Goal: Task Accomplishment & Management: Complete application form

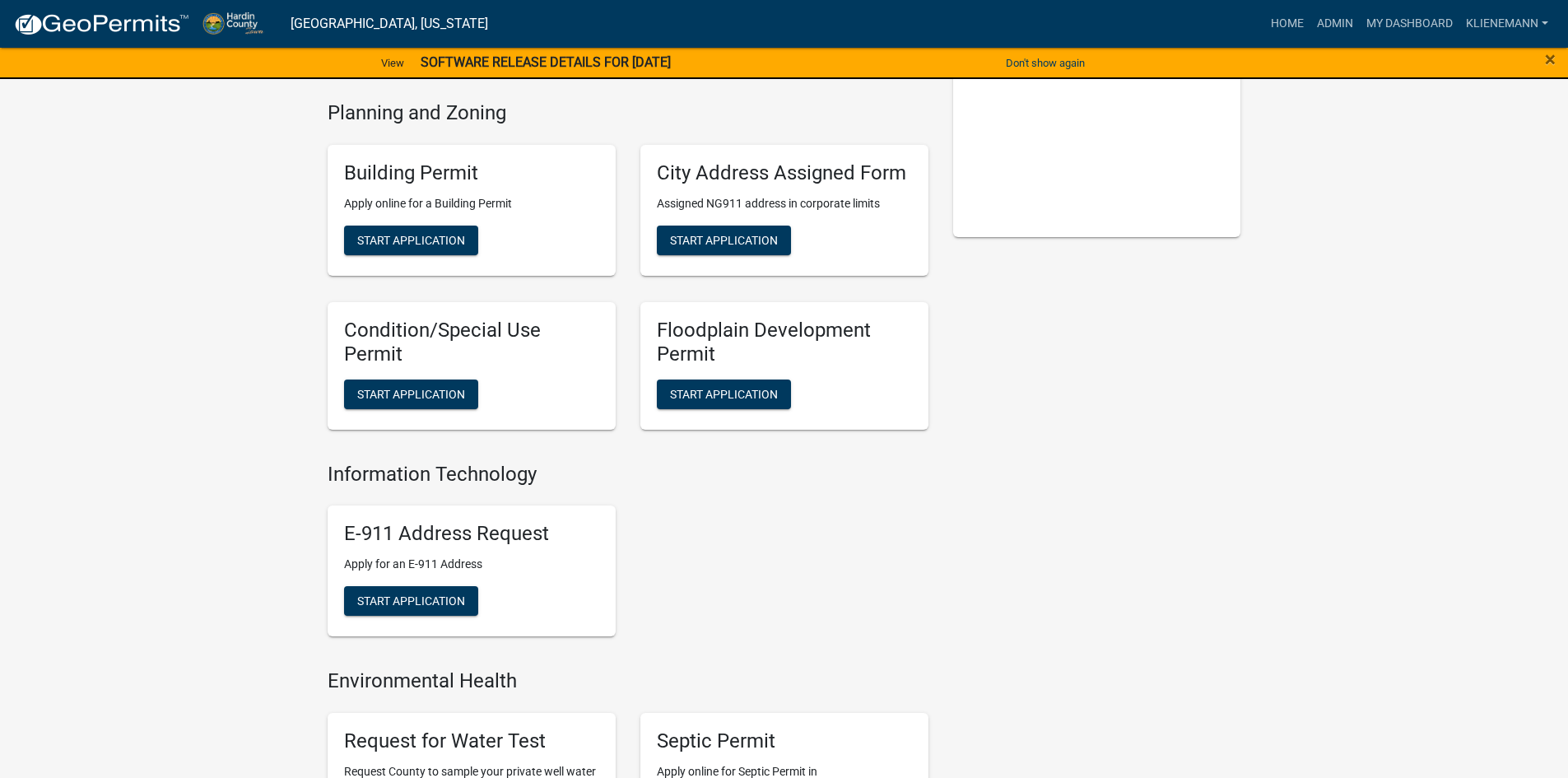
scroll to position [248, 0]
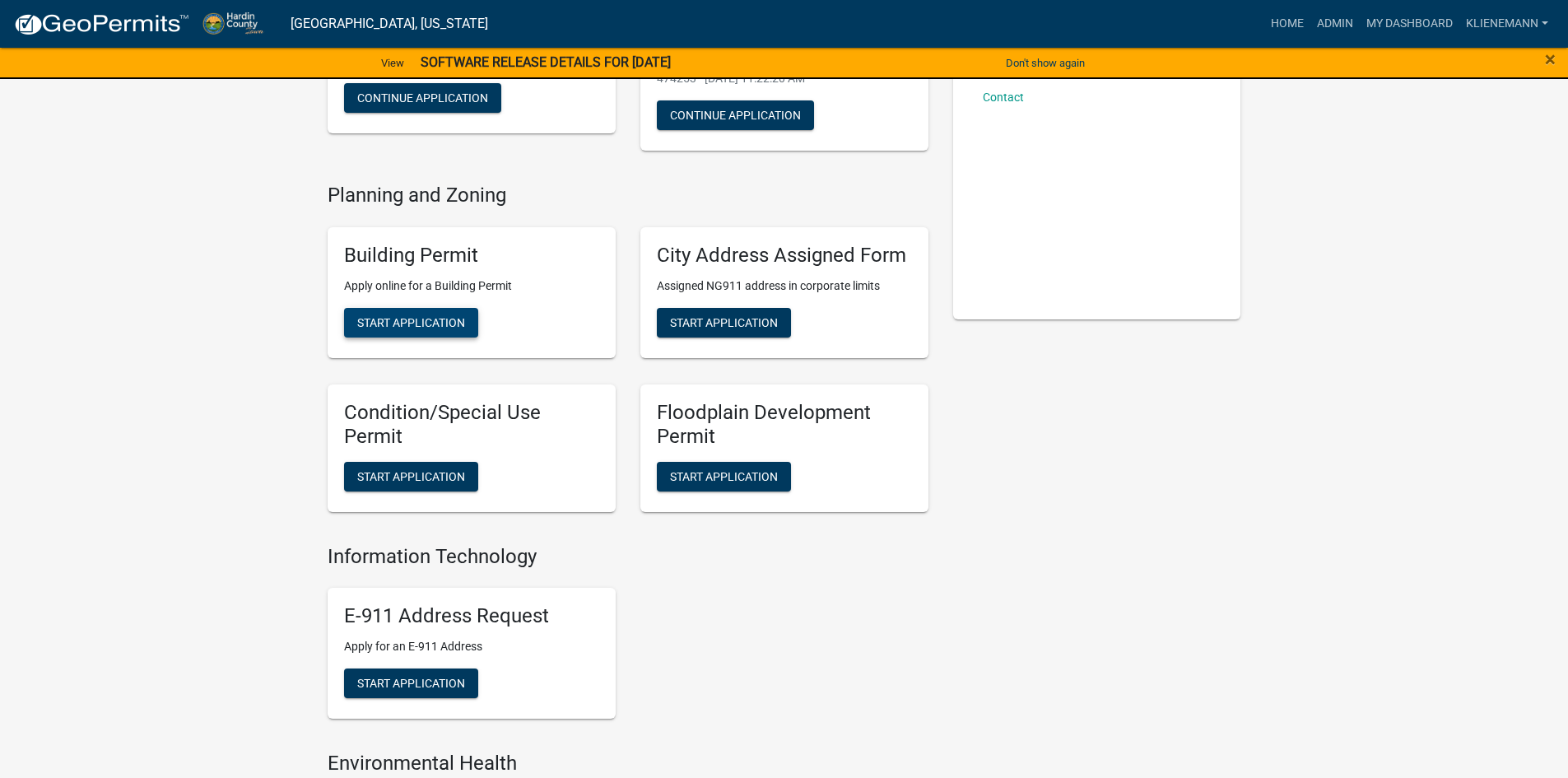
click at [459, 322] on span "Start Application" at bounding box center [410, 322] width 107 height 13
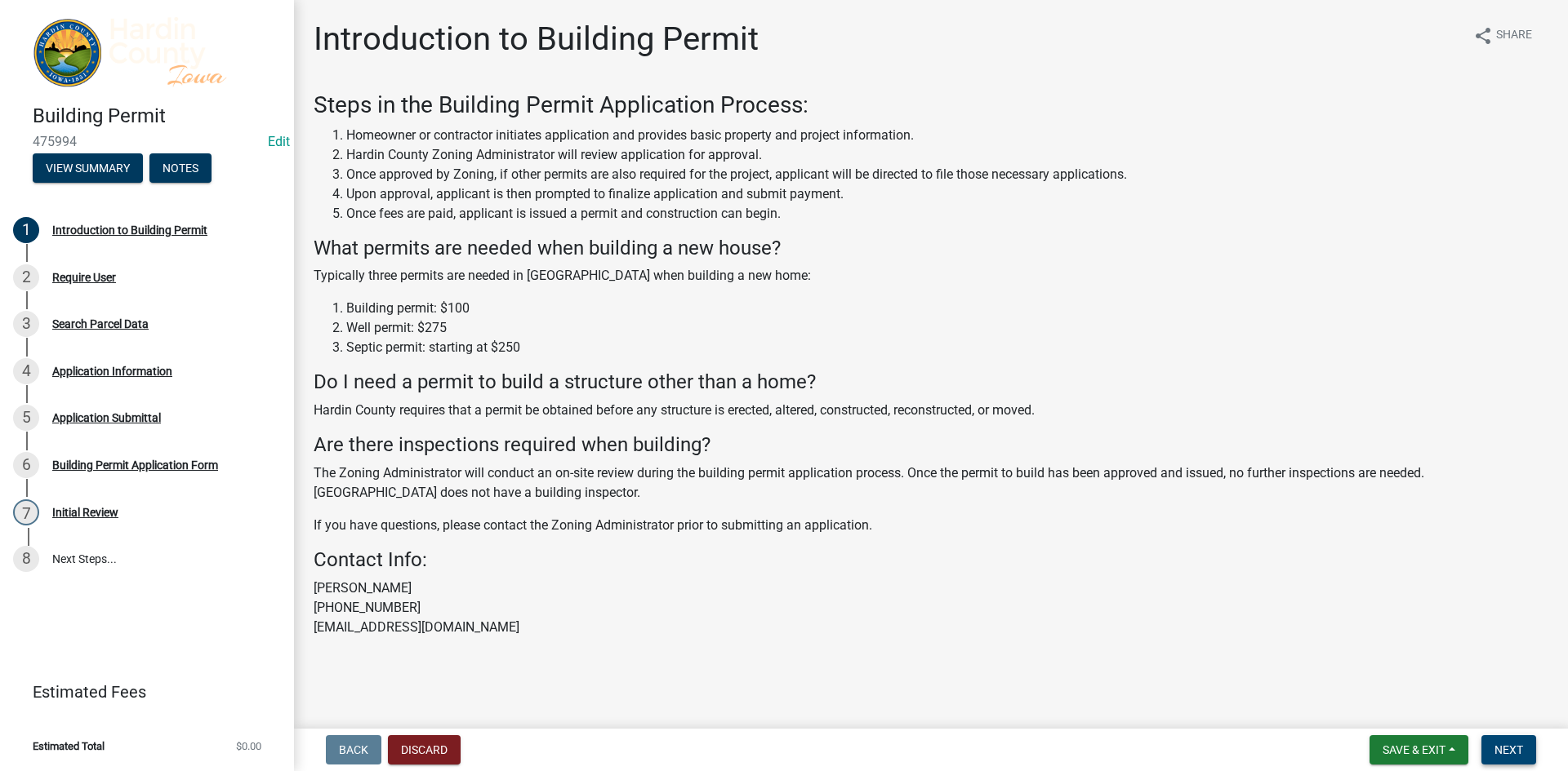
click at [1523, 737] on button "Next" at bounding box center [1508, 750] width 55 height 29
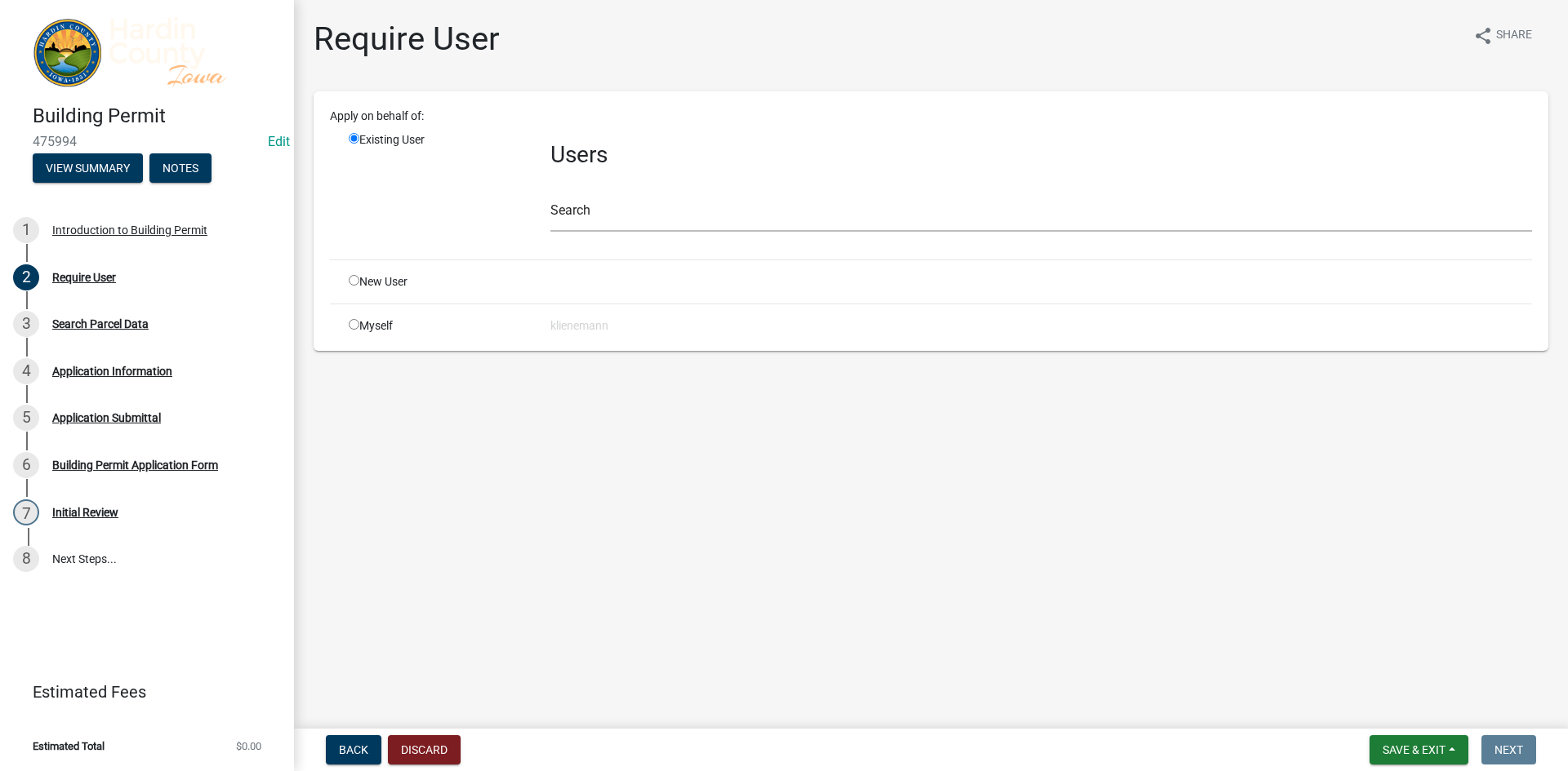
click at [377, 318] on div "Myself" at bounding box center [437, 326] width 201 height 18
click at [381, 324] on div "Myself" at bounding box center [437, 326] width 201 height 18
click at [360, 326] on div "Myself" at bounding box center [437, 326] width 201 height 18
click at [356, 326] on input "radio" at bounding box center [354, 324] width 11 height 11
radio input "true"
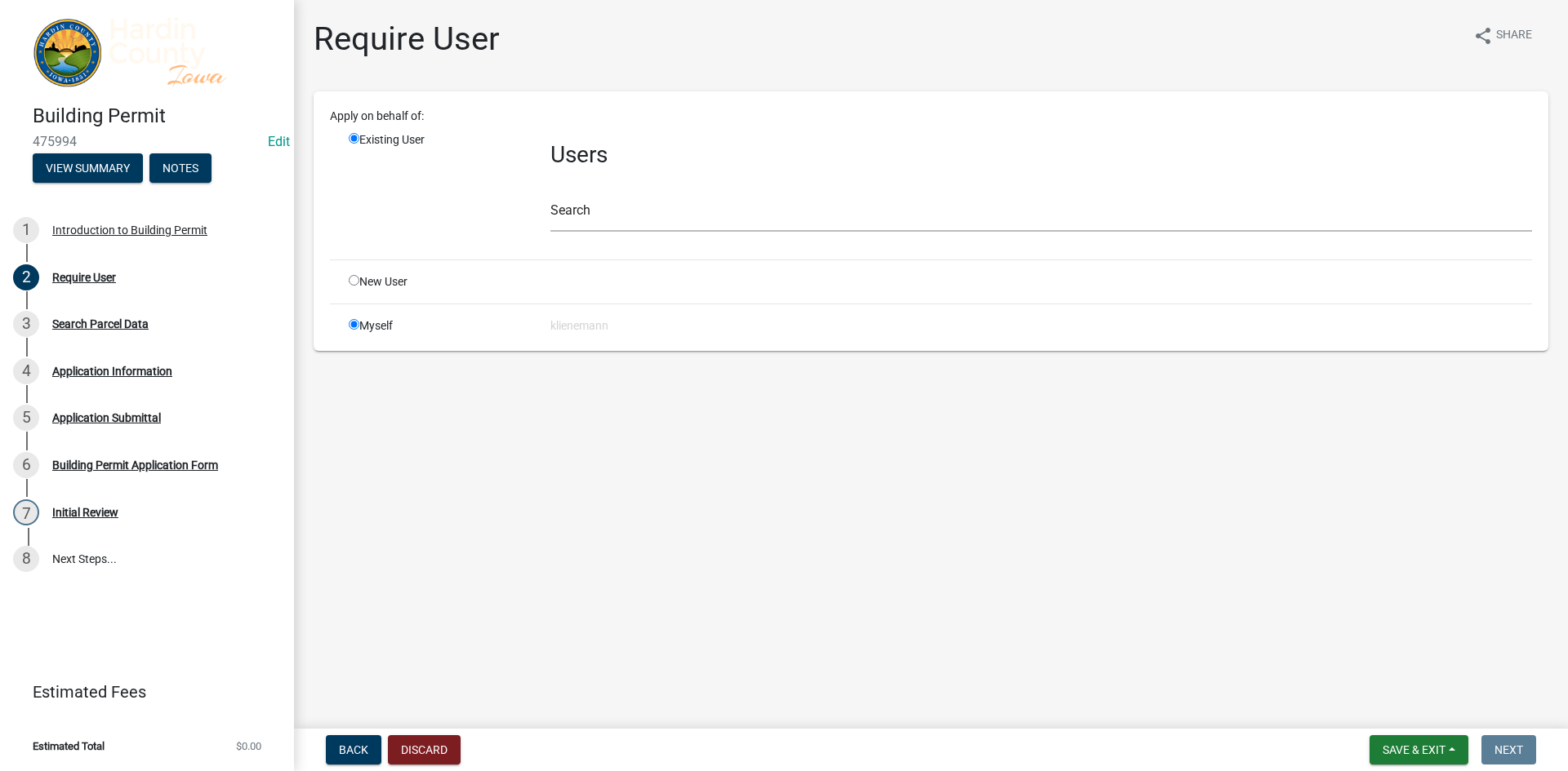
radio input "false"
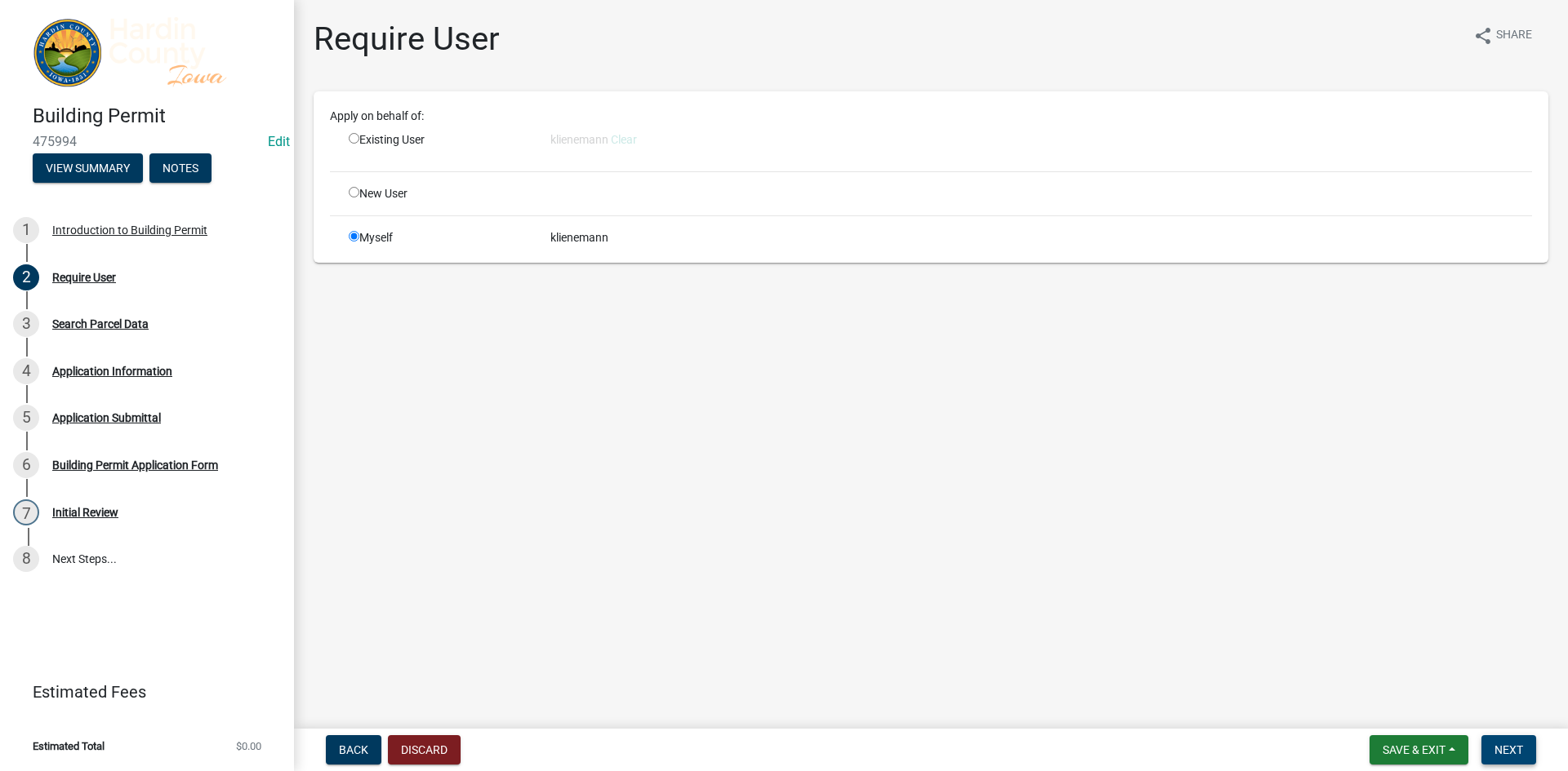
click at [1502, 746] on span "Next" at bounding box center [1507, 750] width 28 height 13
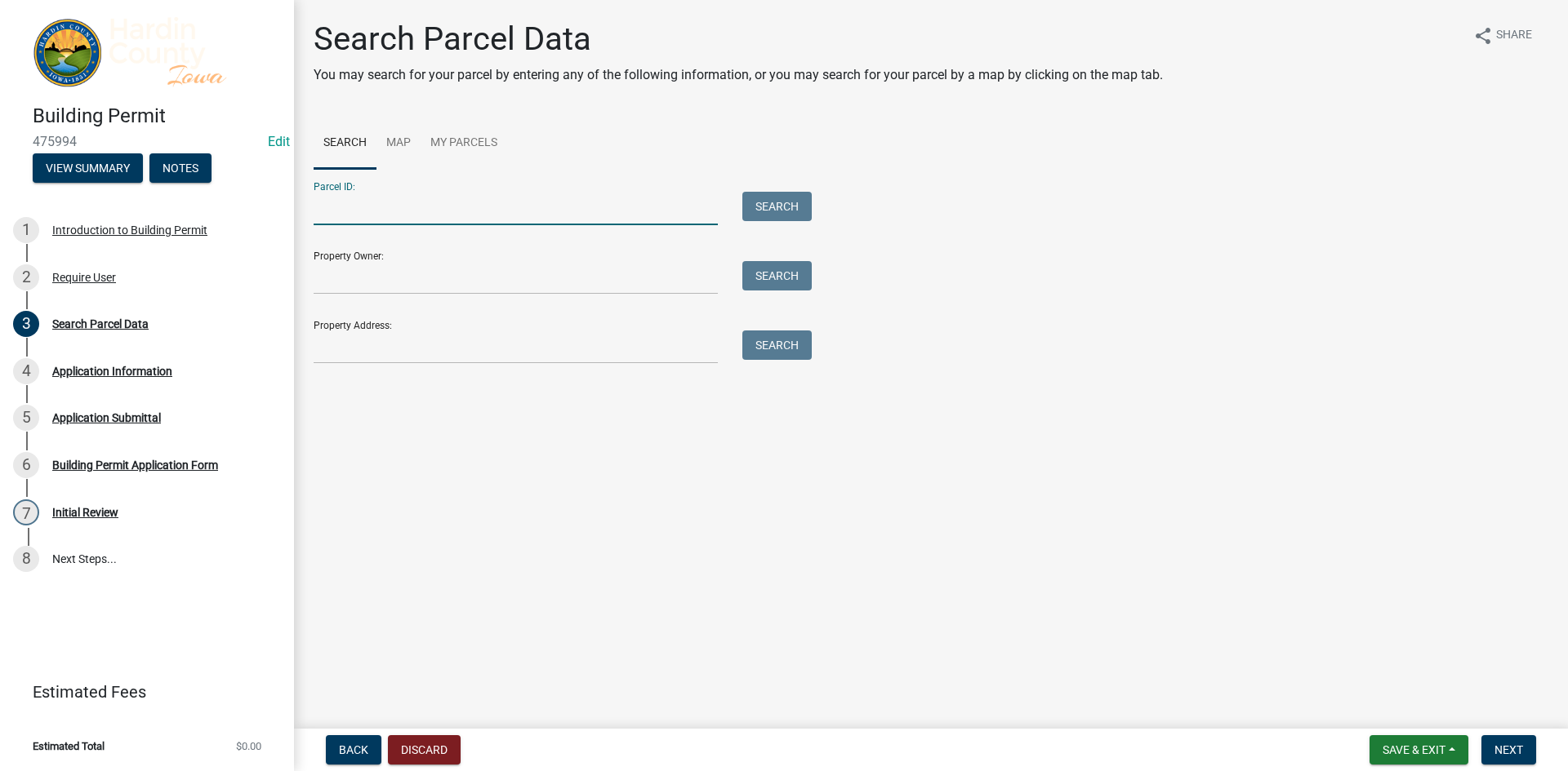
click at [400, 207] on input "Parcel ID:" at bounding box center [515, 208] width 404 height 33
click at [777, 198] on button "Search" at bounding box center [776, 206] width 69 height 29
click at [370, 201] on input "88202910004" at bounding box center [515, 208] width 404 height 33
type input "882029100004"
click at [787, 203] on button "Search" at bounding box center [776, 206] width 69 height 29
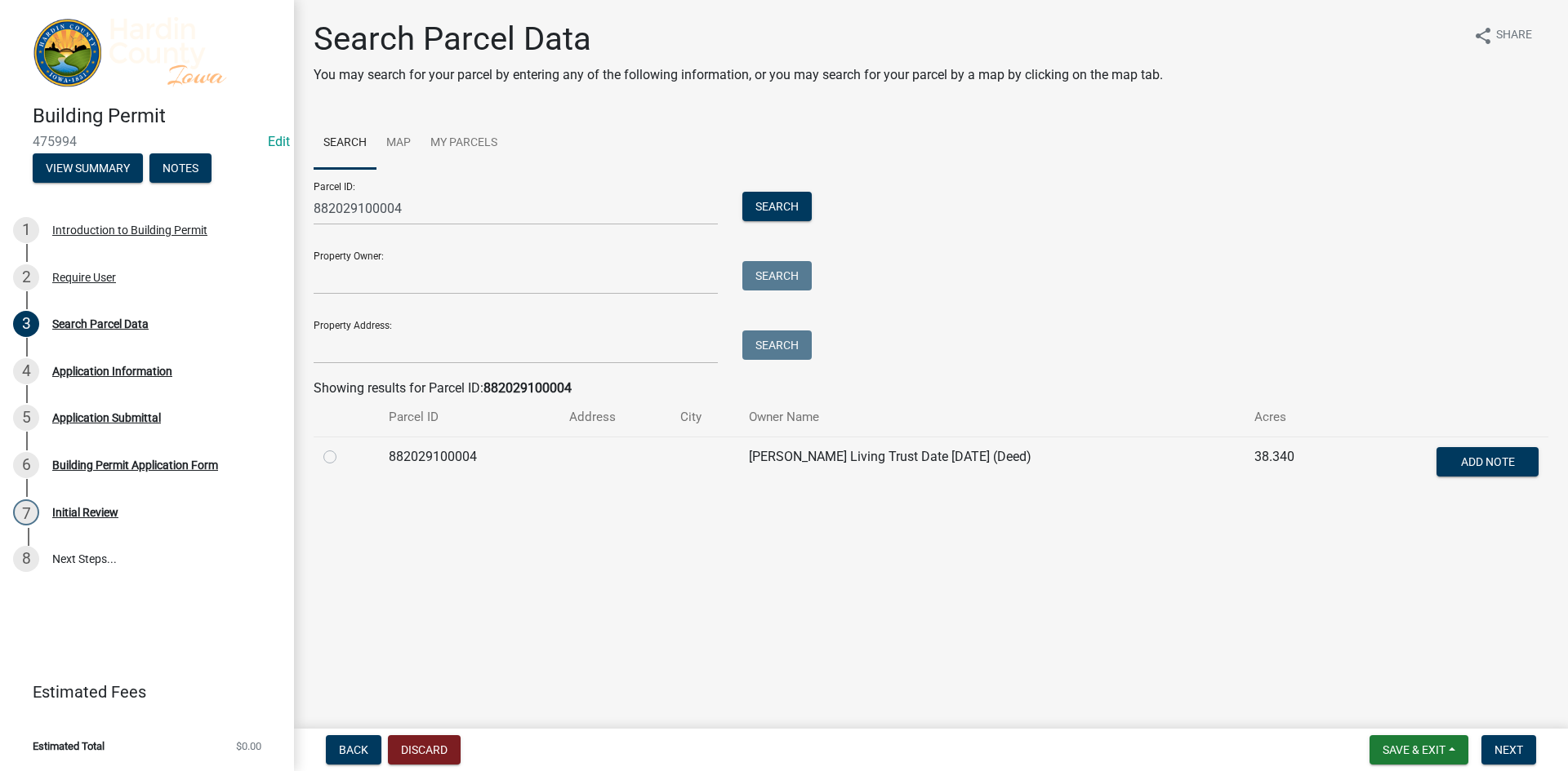
click at [323, 457] on td at bounding box center [346, 463] width 65 height 54
click at [343, 448] on label at bounding box center [343, 448] width 0 height 0
click at [343, 455] on input "radio" at bounding box center [348, 452] width 11 height 11
radio input "true"
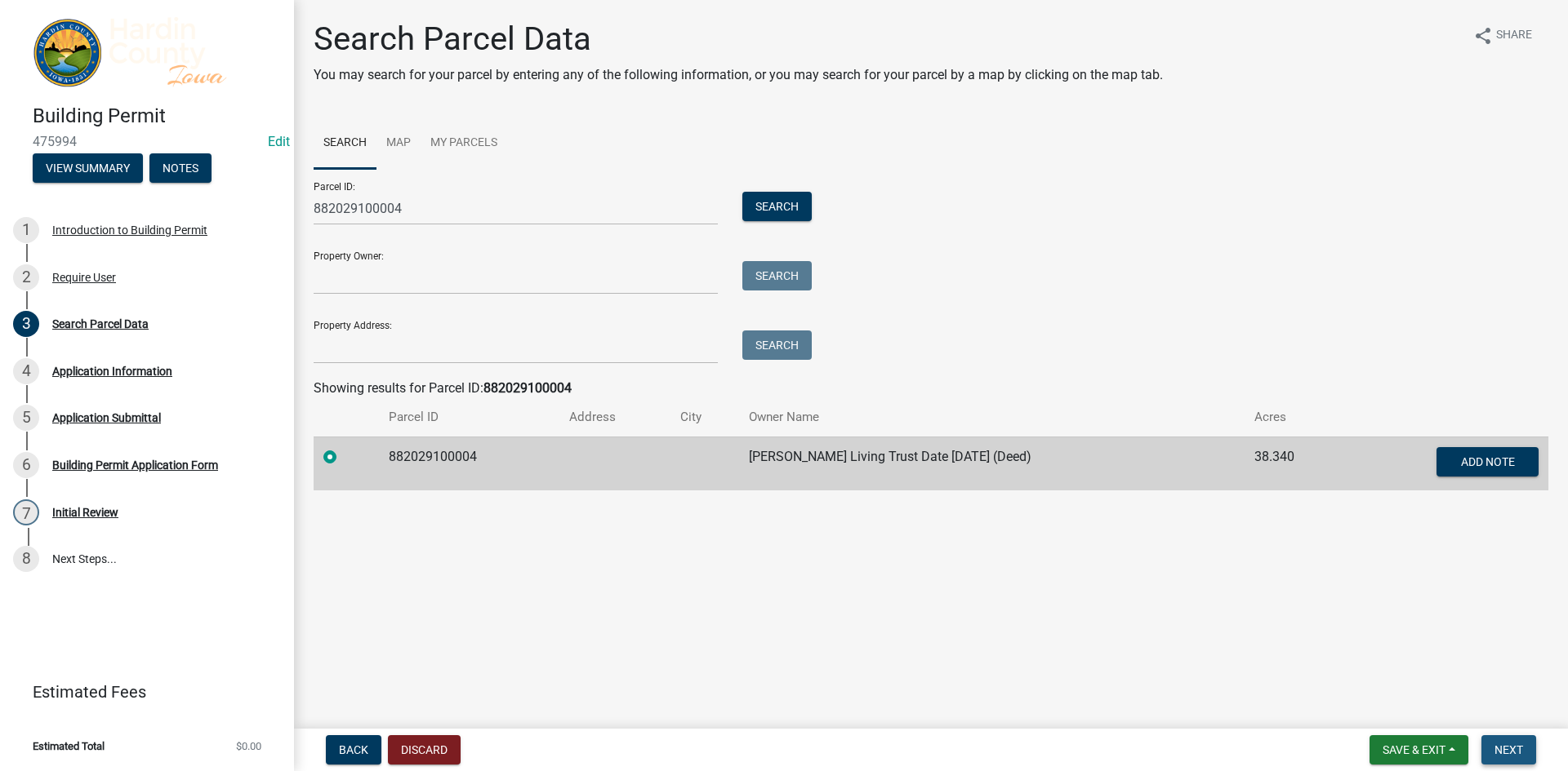
click at [1519, 747] on span "Next" at bounding box center [1507, 750] width 28 height 13
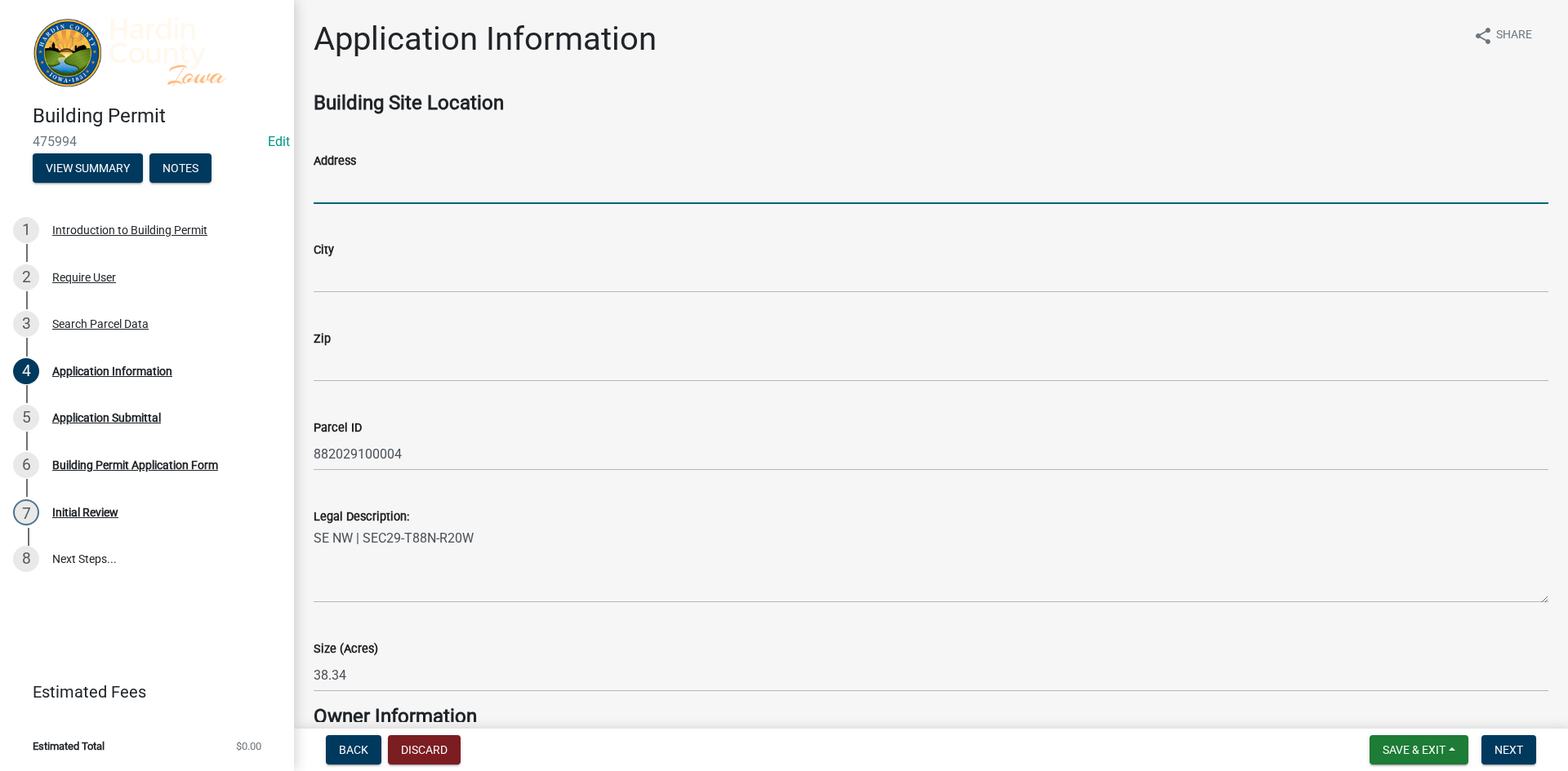
click at [375, 193] on input "Address" at bounding box center [931, 188] width 1235 height 33
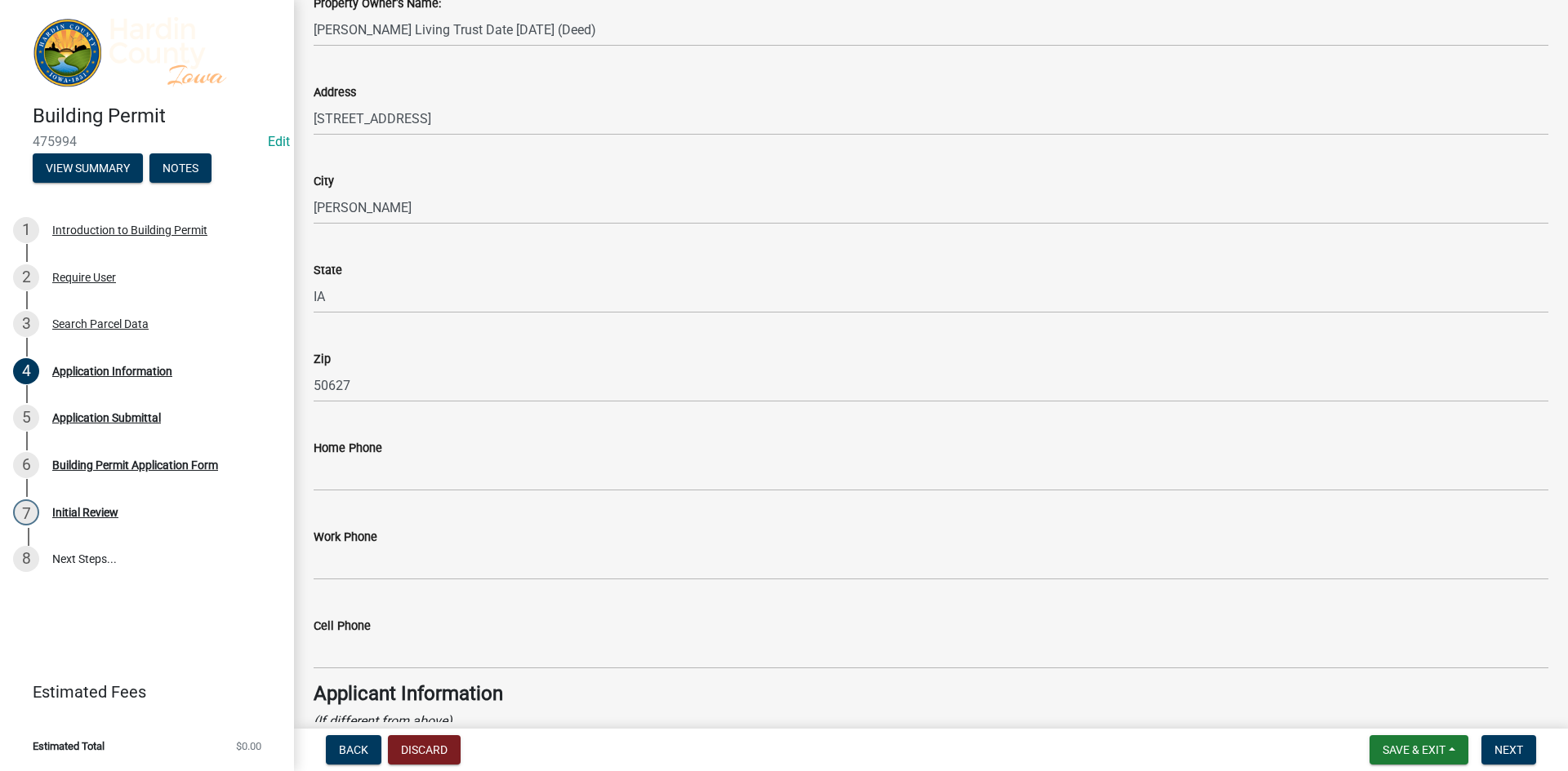
scroll to position [735, 0]
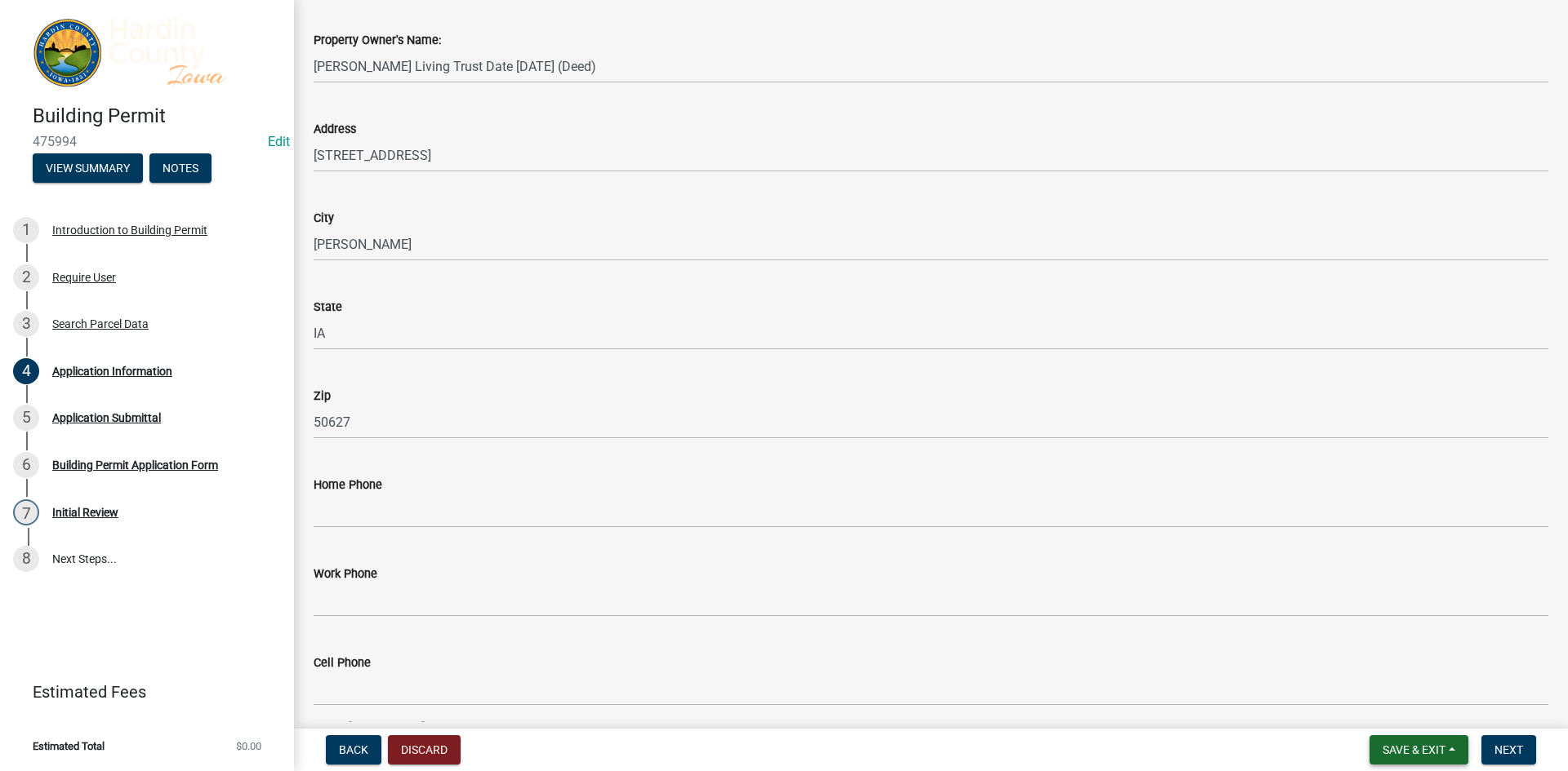
click at [1427, 741] on button "Save & Exit" at bounding box center [1418, 750] width 99 height 29
click at [1399, 715] on button "Save & Exit" at bounding box center [1403, 707] width 131 height 39
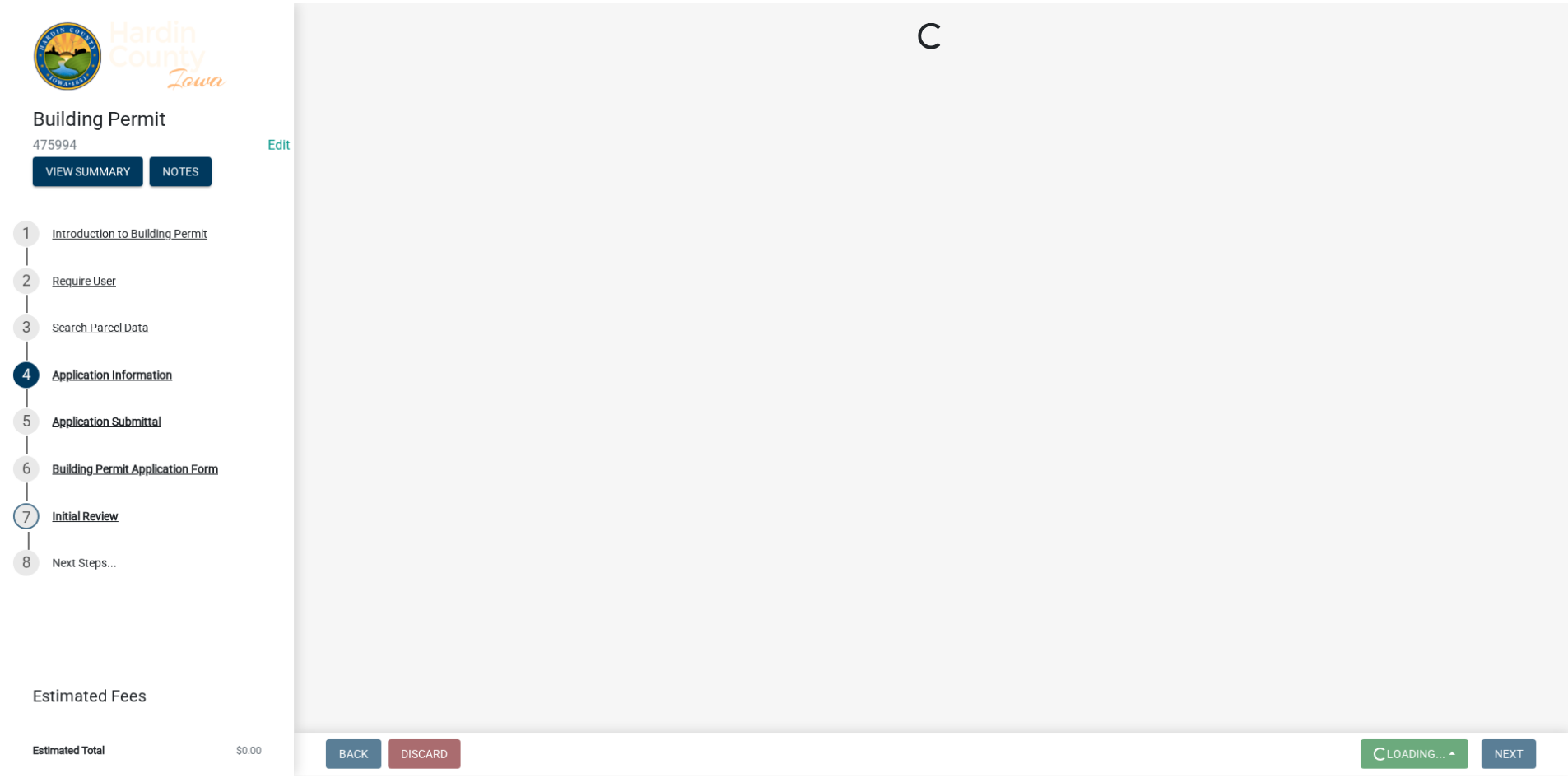
scroll to position [0, 0]
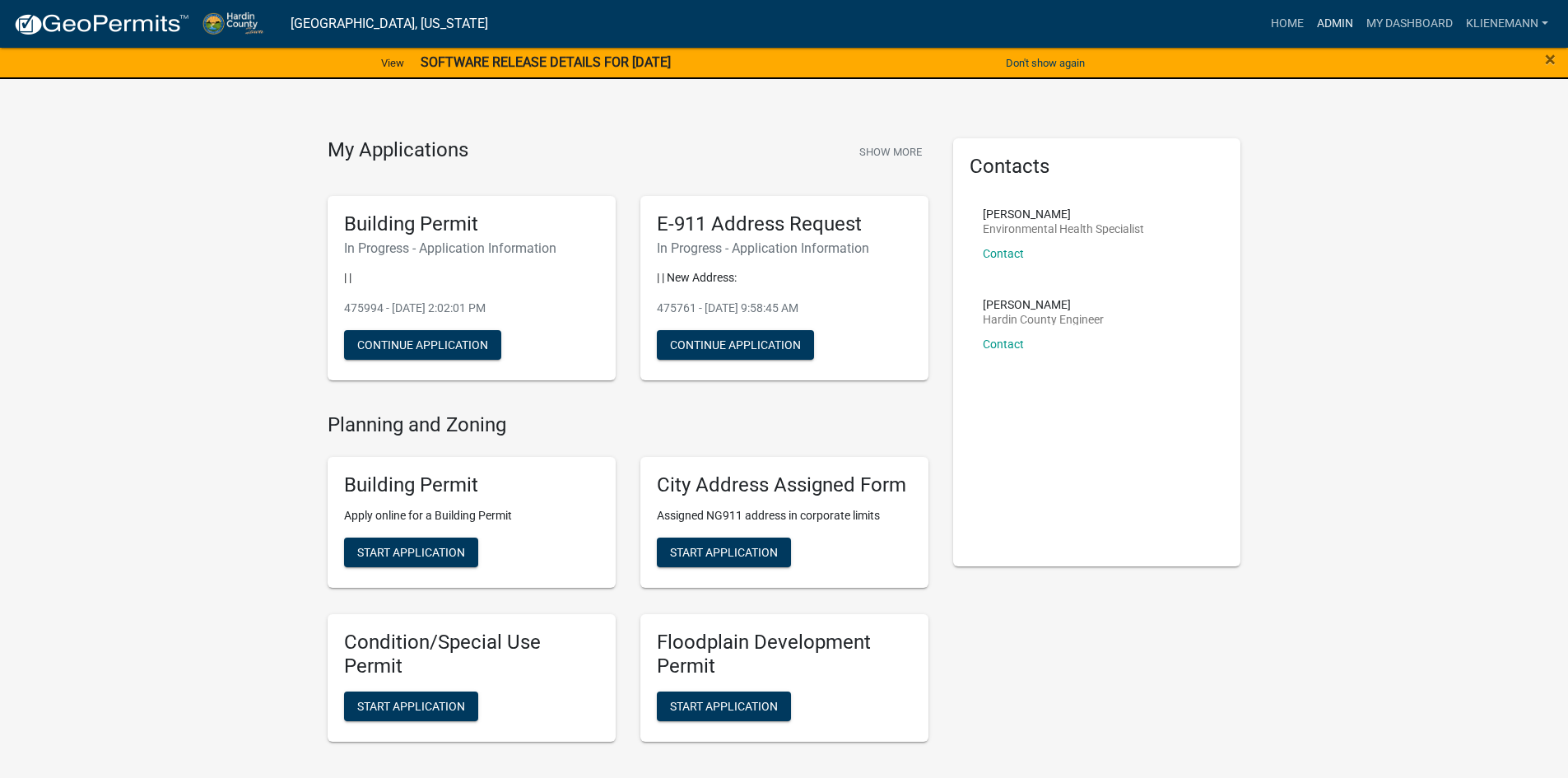
click at [1329, 24] on link "Admin" at bounding box center [1335, 24] width 49 height 32
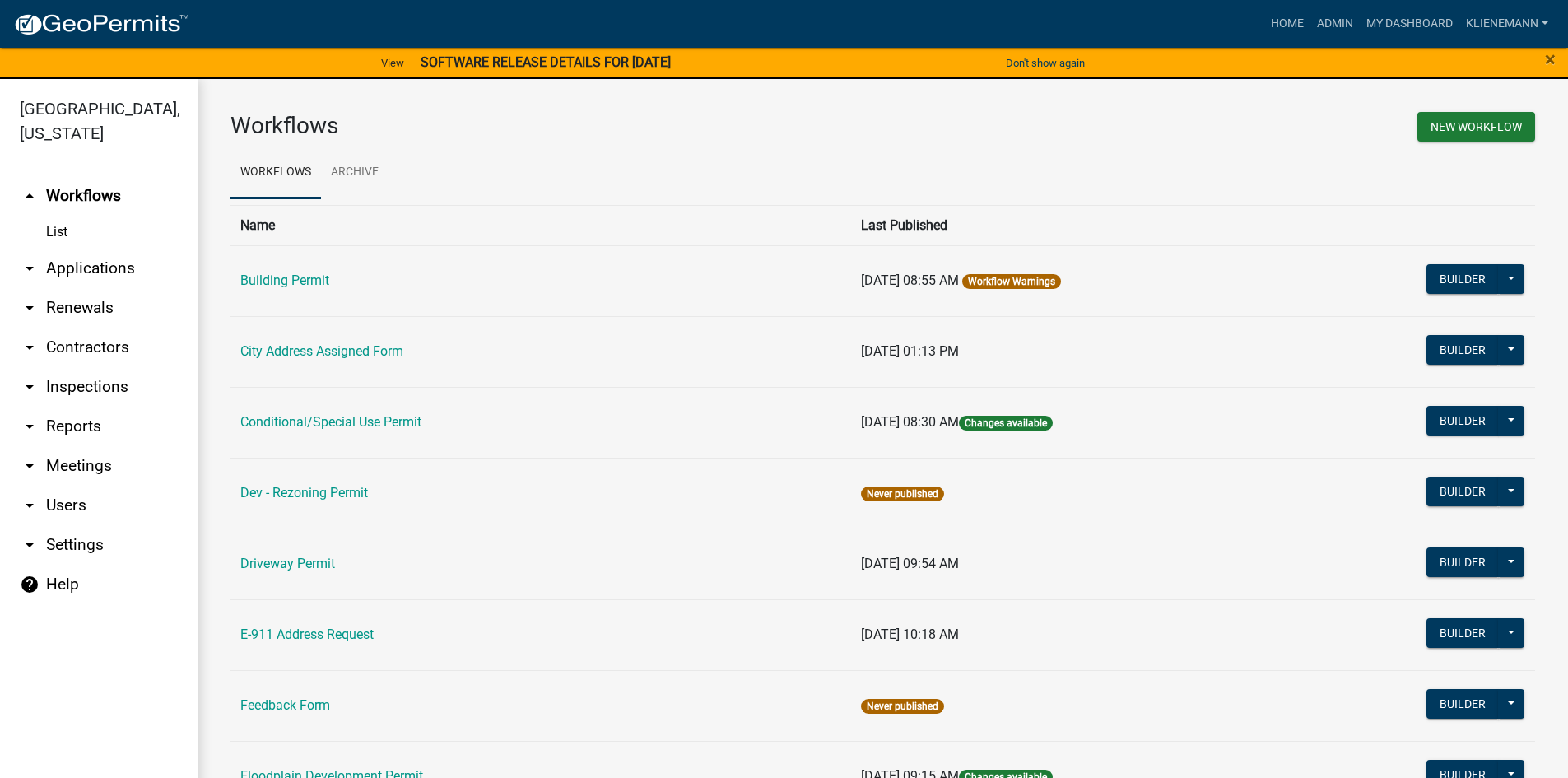
click at [57, 248] on link "arrow_drop_down Applications" at bounding box center [99, 268] width 197 height 39
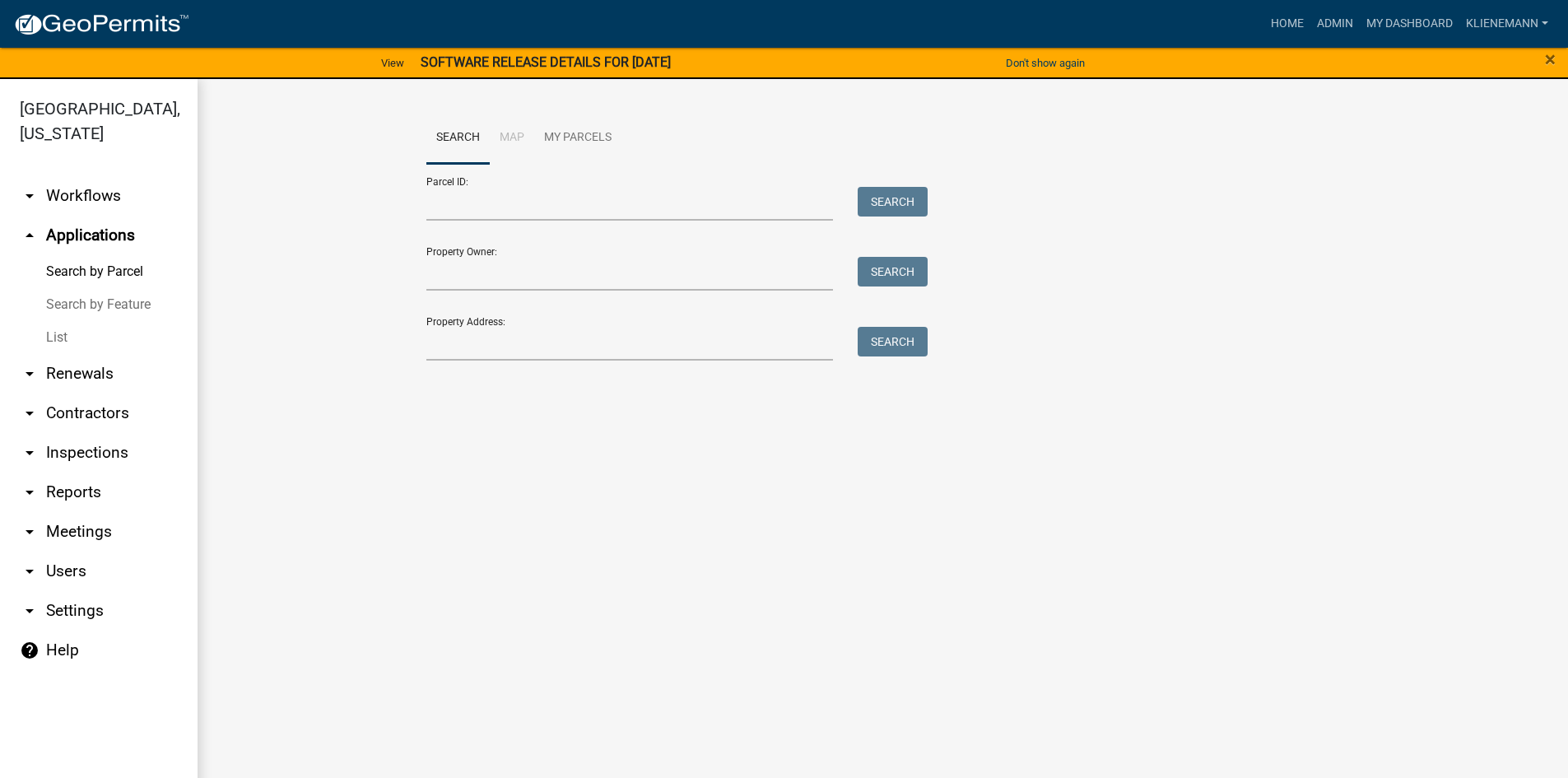
click at [72, 321] on link "List" at bounding box center [99, 337] width 197 height 33
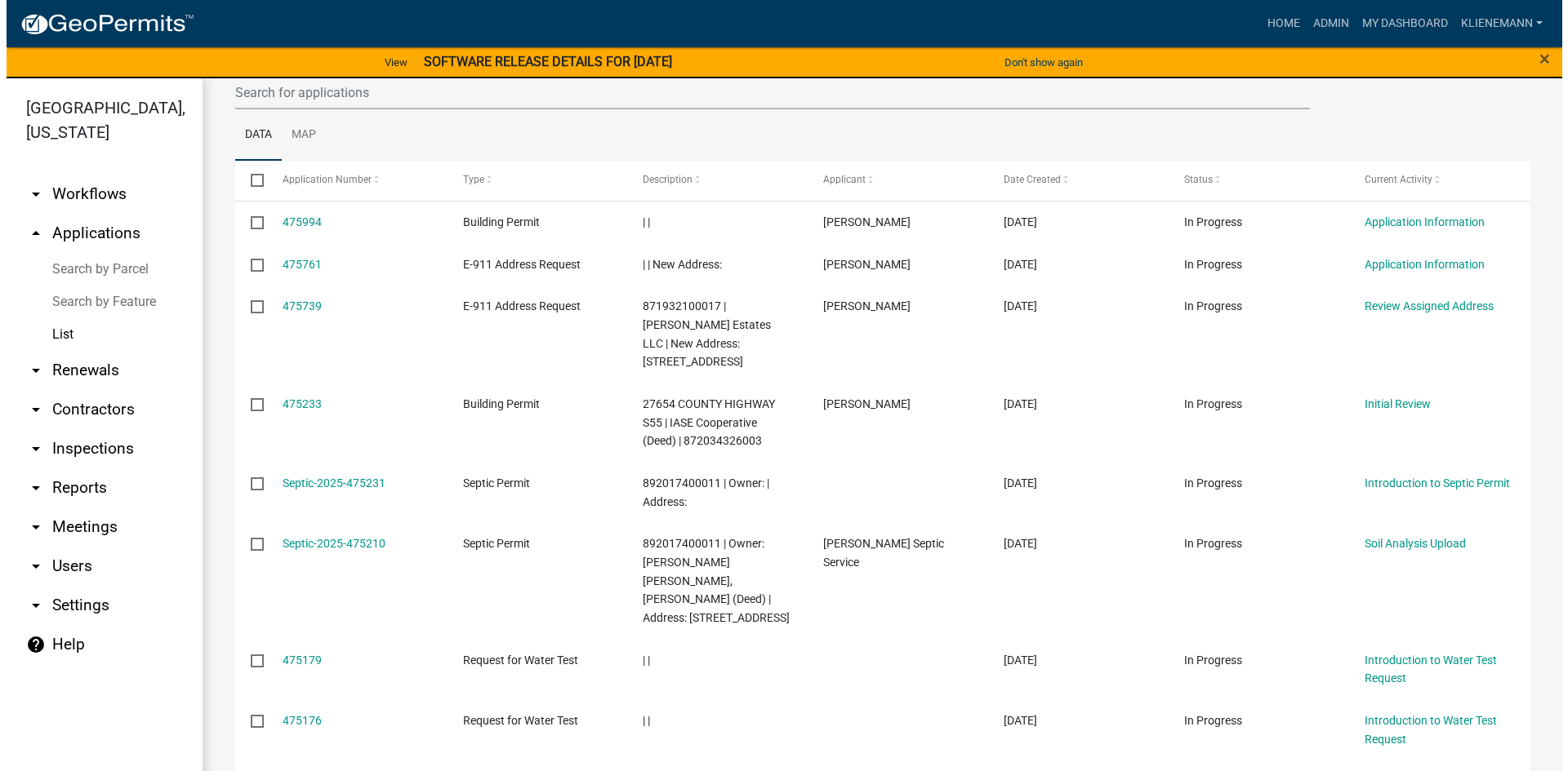
scroll to position [245, 0]
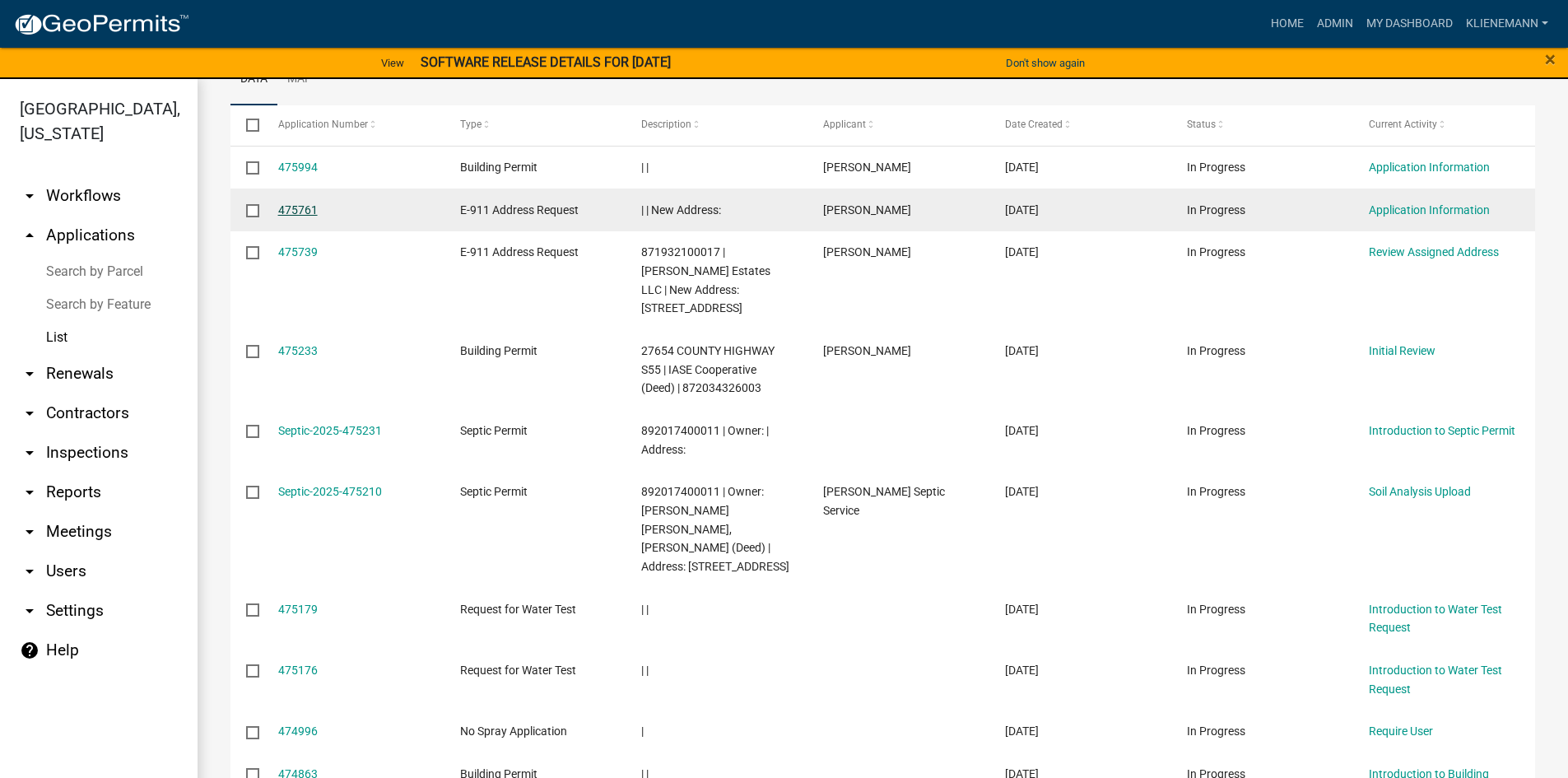
click at [285, 207] on link "475761" at bounding box center [298, 209] width 39 height 13
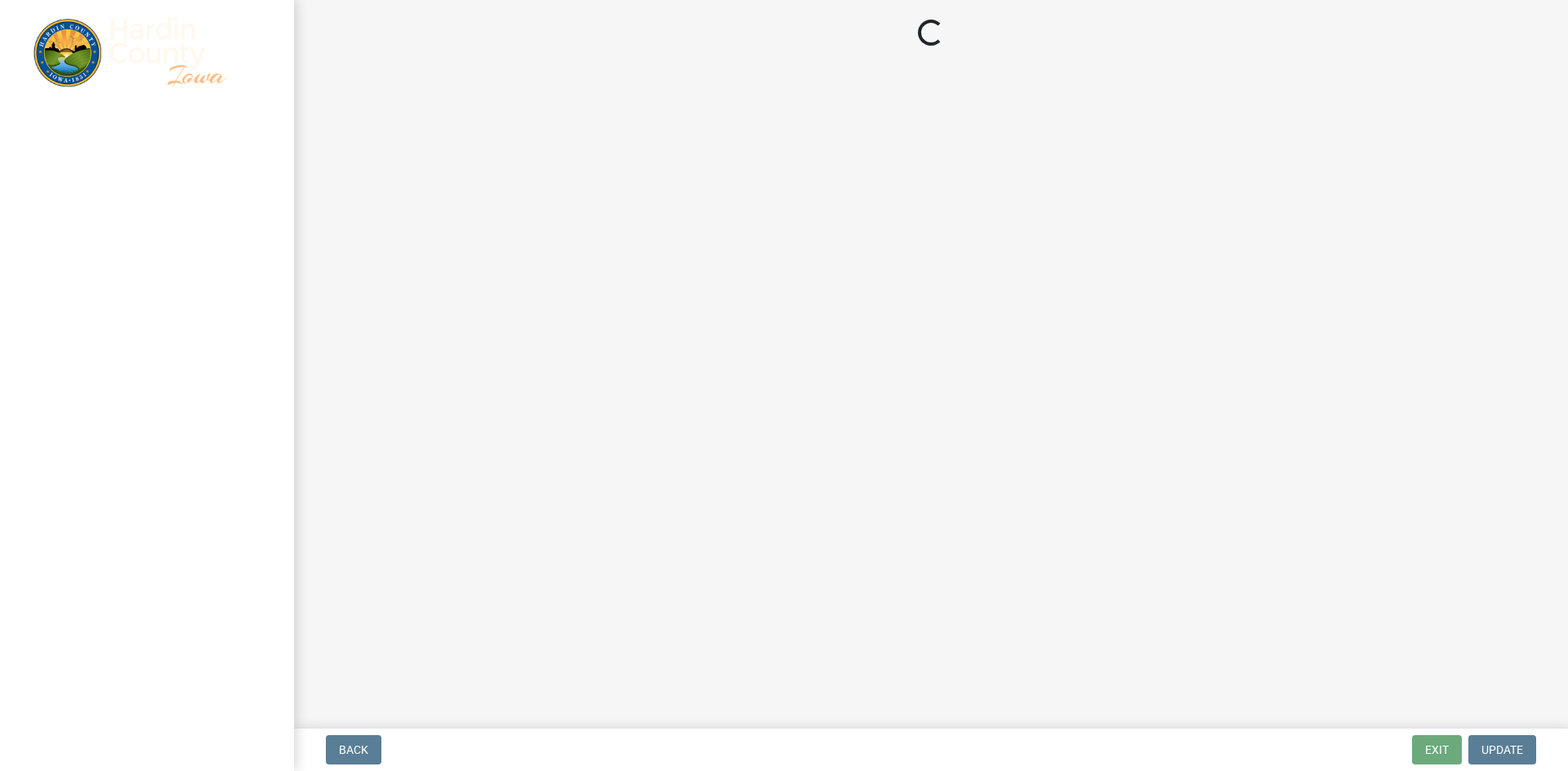
select select "baba0991-2ff4-4a60-8416-b480177b51fc"
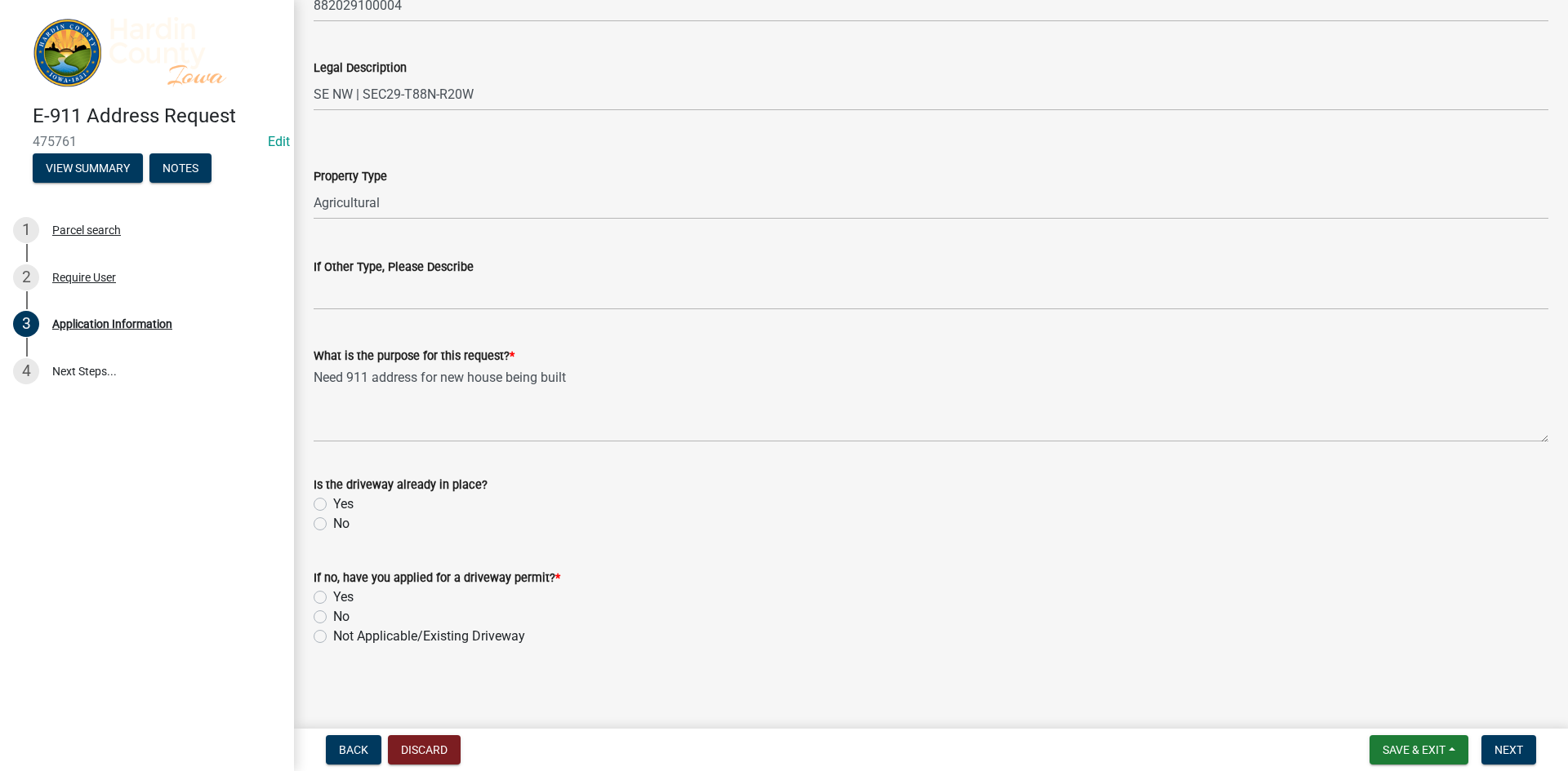
scroll to position [963, 0]
click at [341, 502] on label "Yes" at bounding box center [343, 502] width 21 height 20
click at [341, 502] on input "Yes" at bounding box center [338, 497] width 11 height 11
radio input "true"
click at [343, 519] on label "No" at bounding box center [341, 522] width 17 height 20
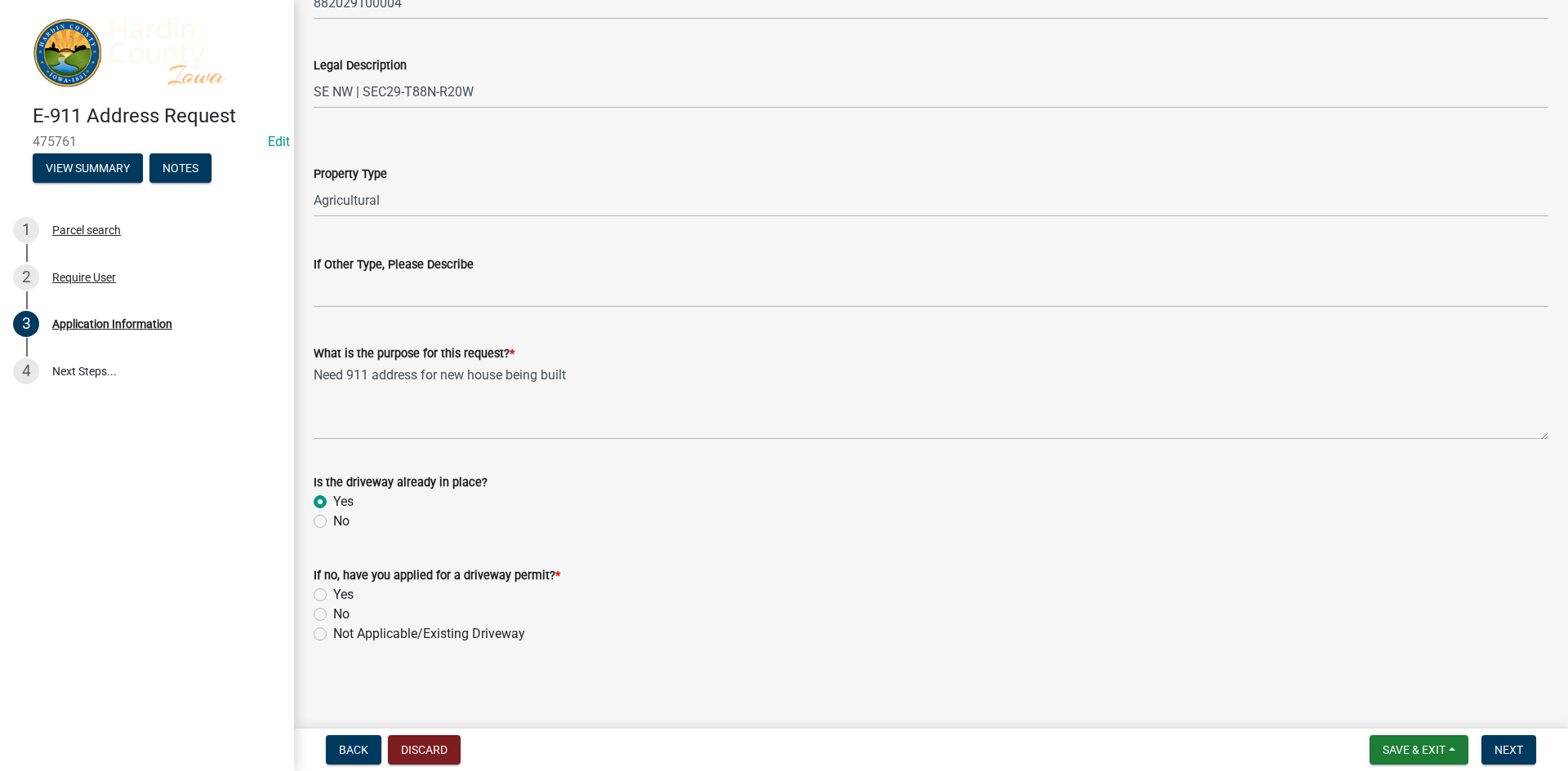
click at [343, 519] on input "No" at bounding box center [338, 517] width 11 height 11
radio input "true"
click at [339, 610] on label "No" at bounding box center [341, 615] width 17 height 20
click at [339, 610] on input "No" at bounding box center [338, 610] width 11 height 11
radio input "true"
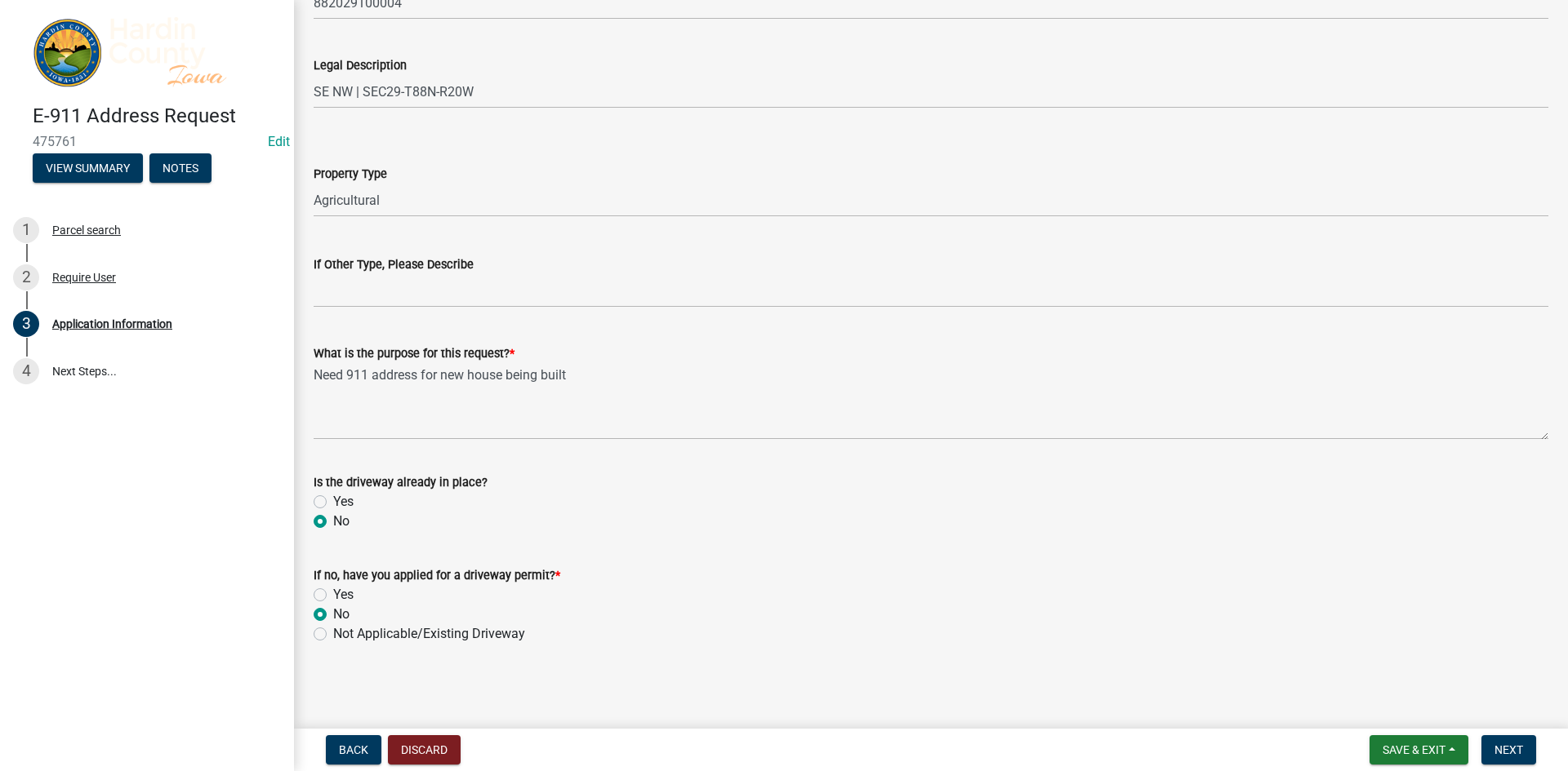
click at [339, 596] on label "Yes" at bounding box center [343, 595] width 21 height 20
click at [339, 596] on input "Yes" at bounding box center [338, 590] width 11 height 11
radio input "true"
click at [337, 612] on label "No" at bounding box center [341, 615] width 17 height 20
click at [337, 612] on input "No" at bounding box center [338, 610] width 11 height 11
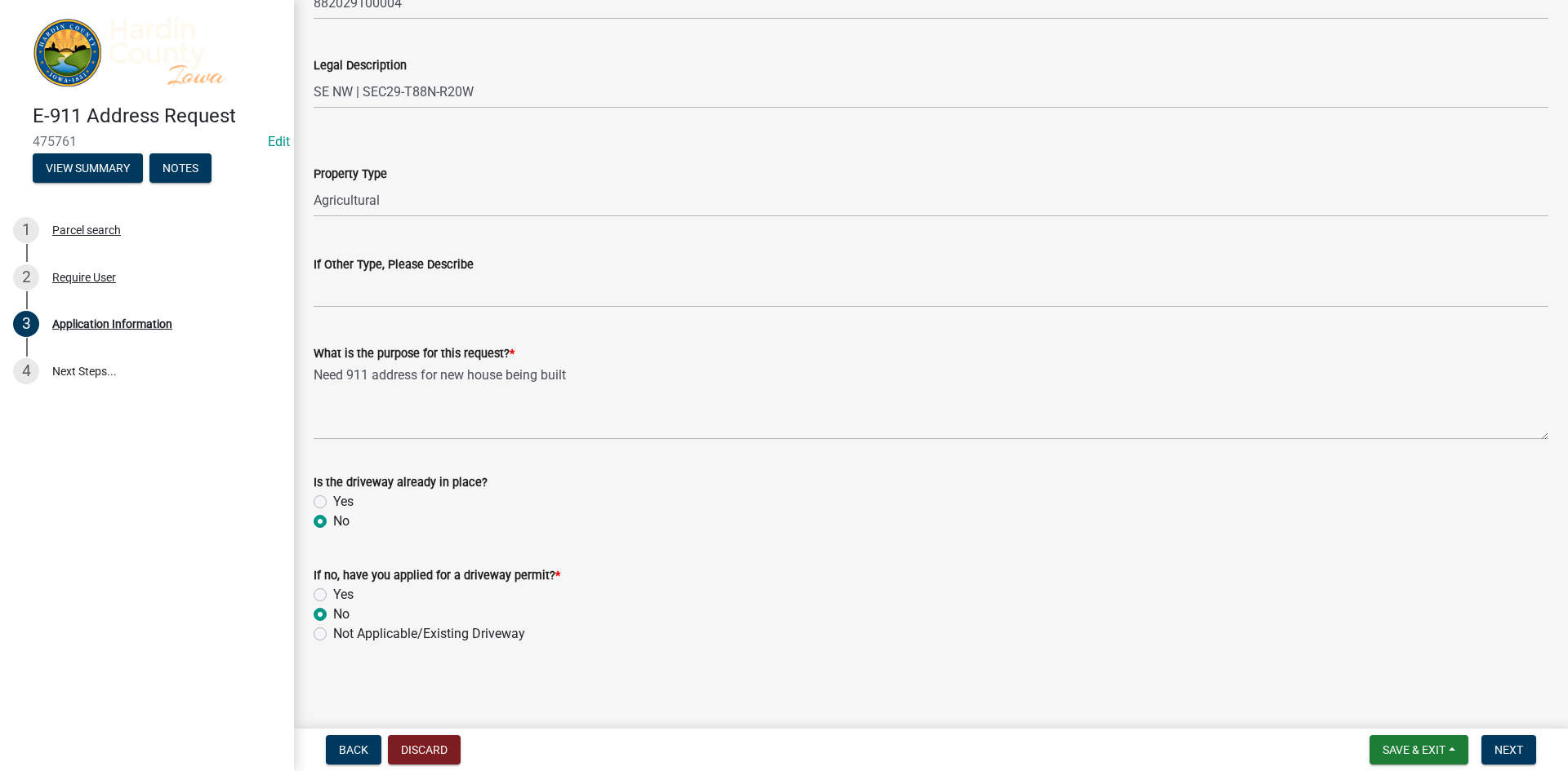
radio input "true"
click at [1507, 746] on span "Next" at bounding box center [1507, 750] width 28 height 13
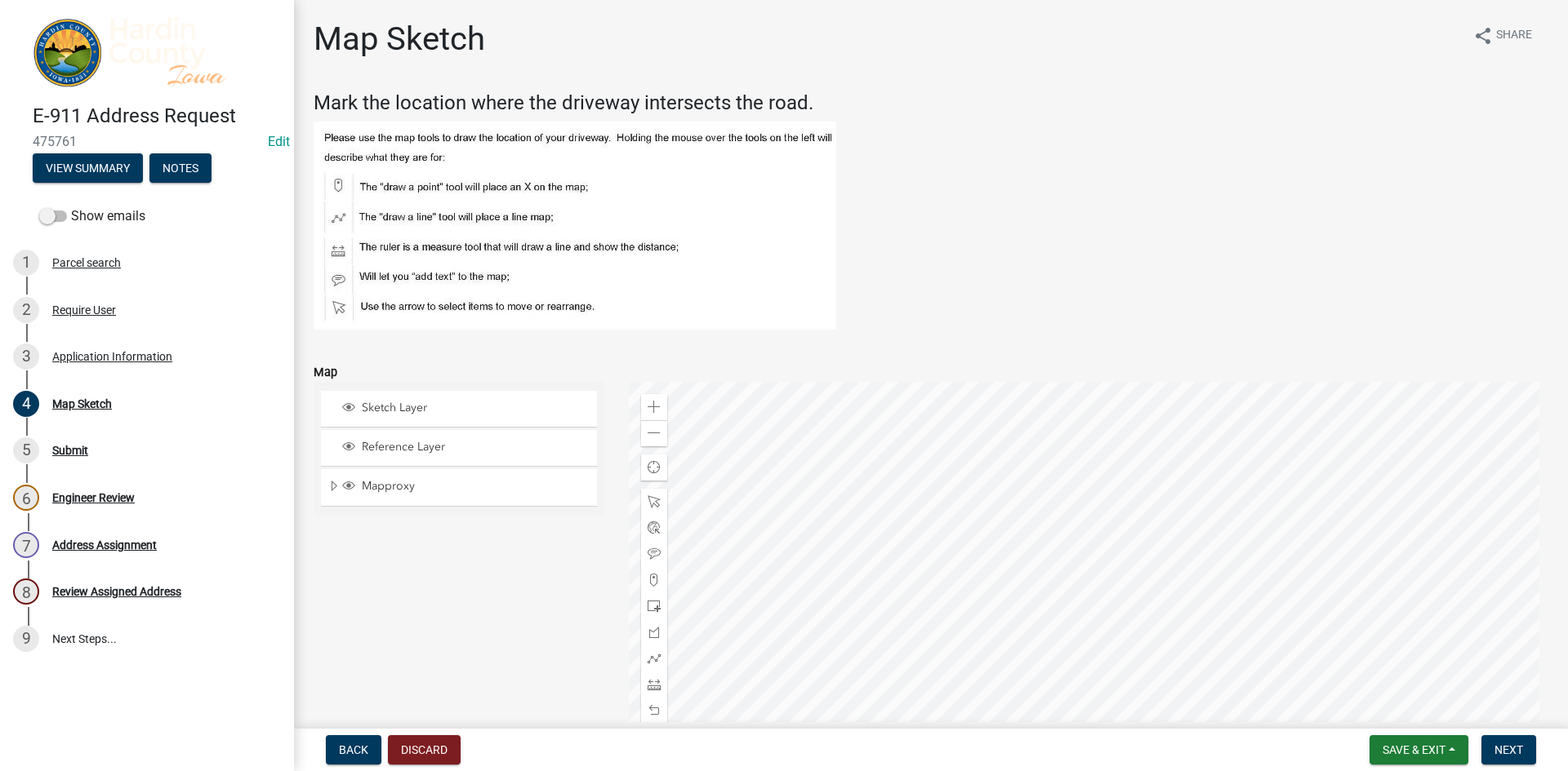
scroll to position [163, 0]
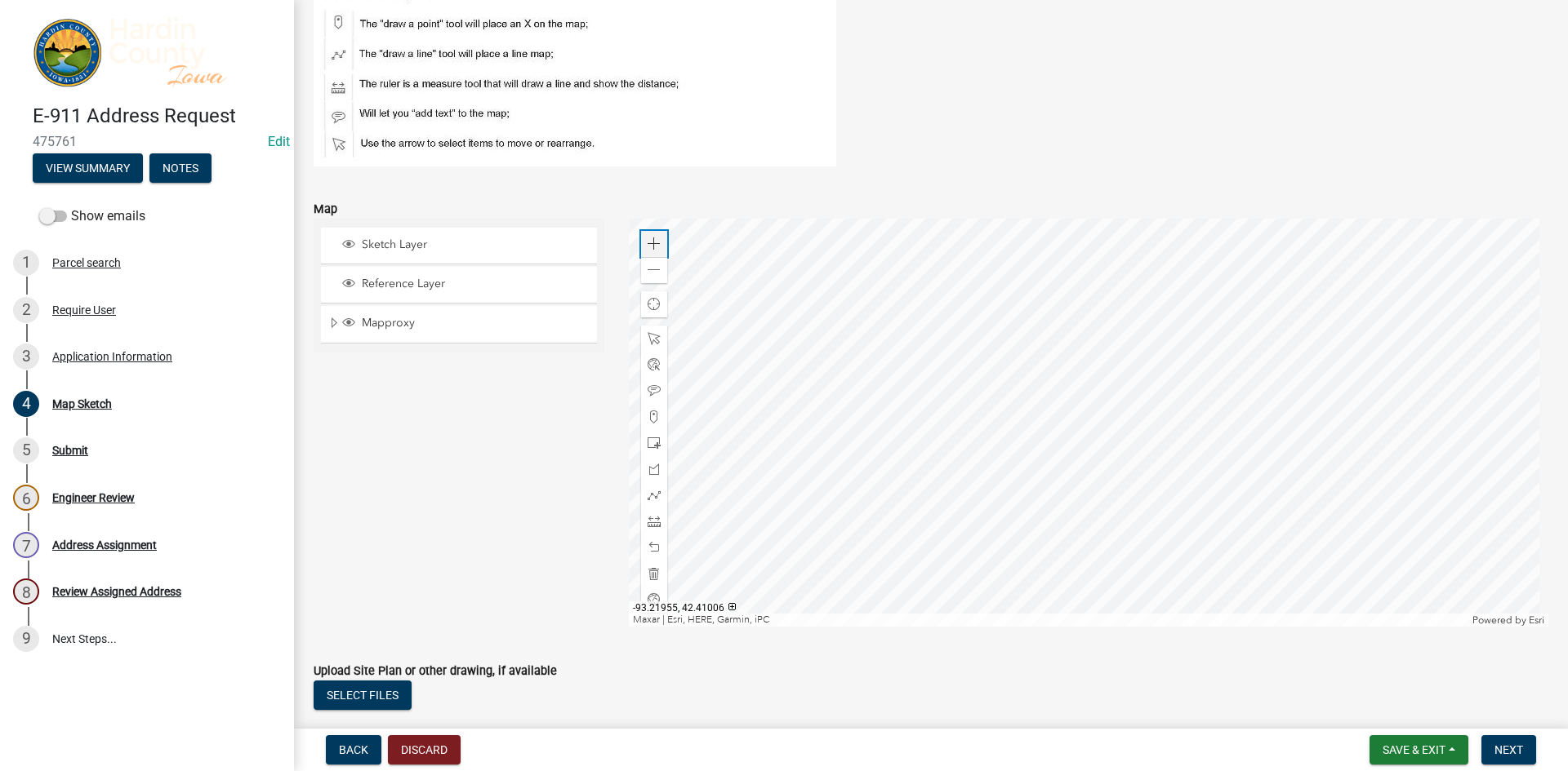
click at [642, 242] on div "Zoom in" at bounding box center [654, 243] width 26 height 26
click at [643, 241] on div "Zoom in" at bounding box center [654, 243] width 26 height 26
click at [647, 241] on span at bounding box center [653, 243] width 13 height 13
click at [914, 219] on div at bounding box center [1088, 423] width 920 height 408
click at [1008, 219] on div at bounding box center [1088, 423] width 920 height 408
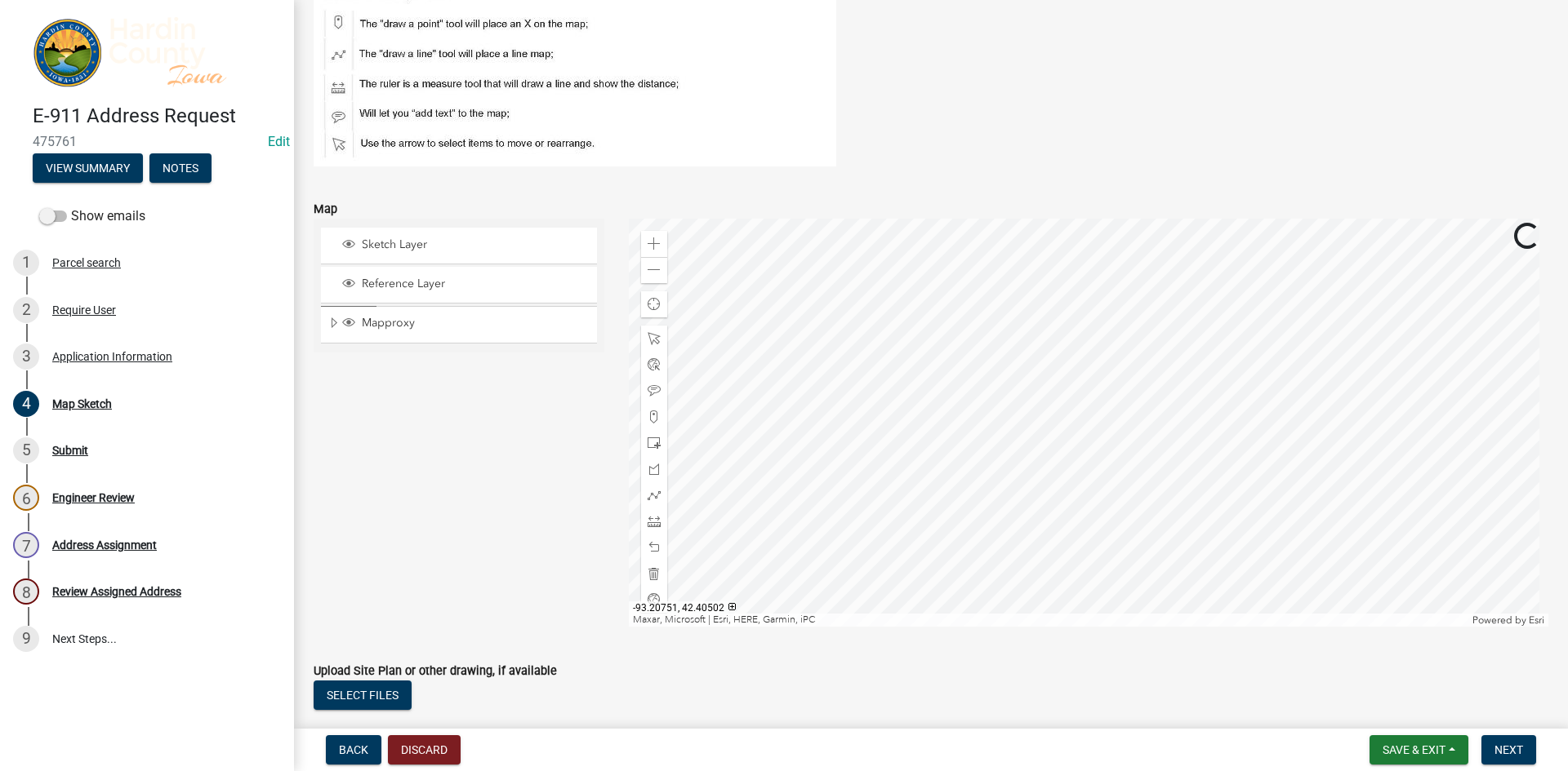
click at [1028, 289] on div at bounding box center [1088, 423] width 920 height 408
click at [361, 755] on span "Back" at bounding box center [354, 750] width 29 height 13
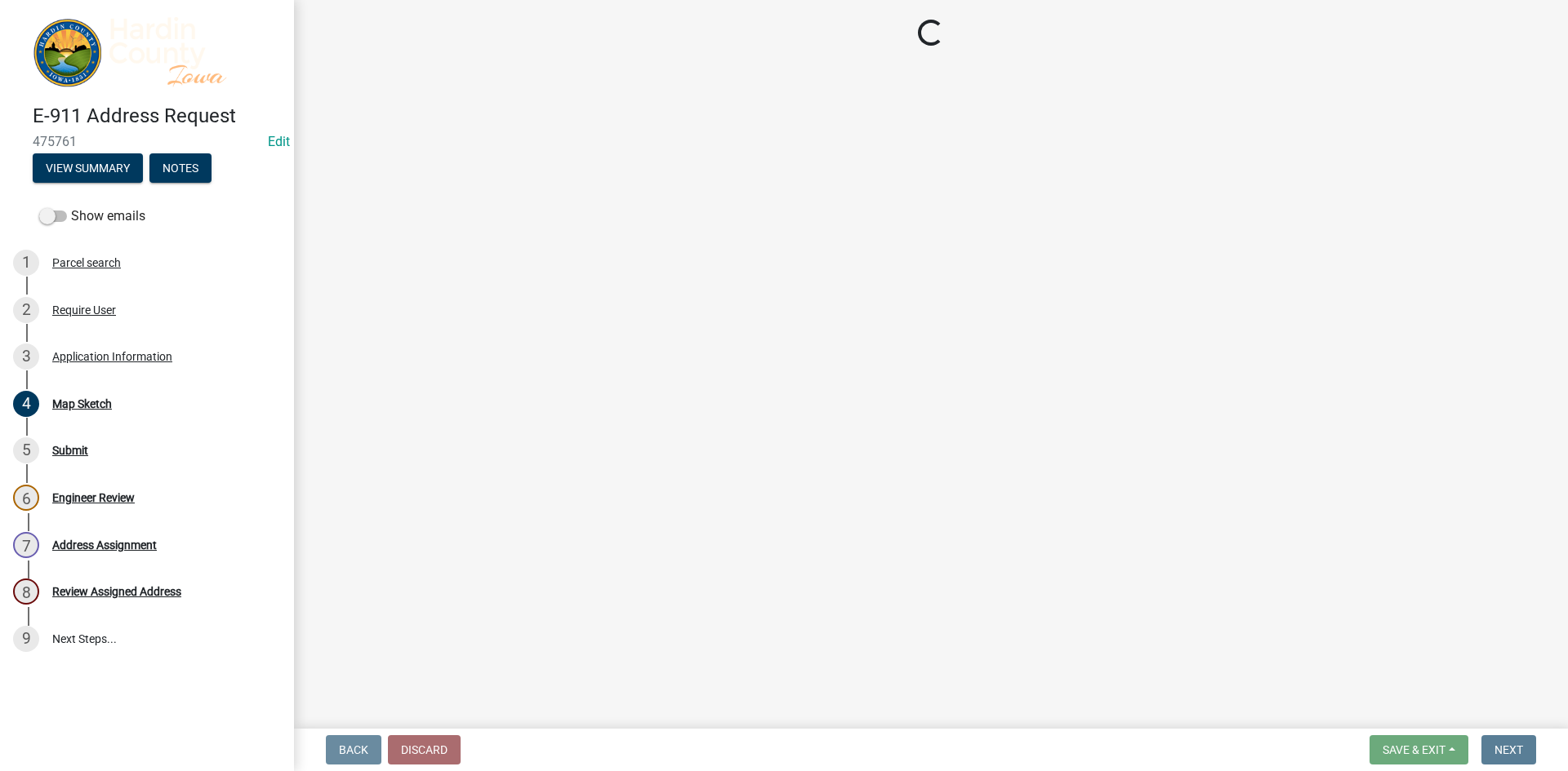
scroll to position [0, 0]
select select "baba0991-2ff4-4a60-8416-b480177b51fc"
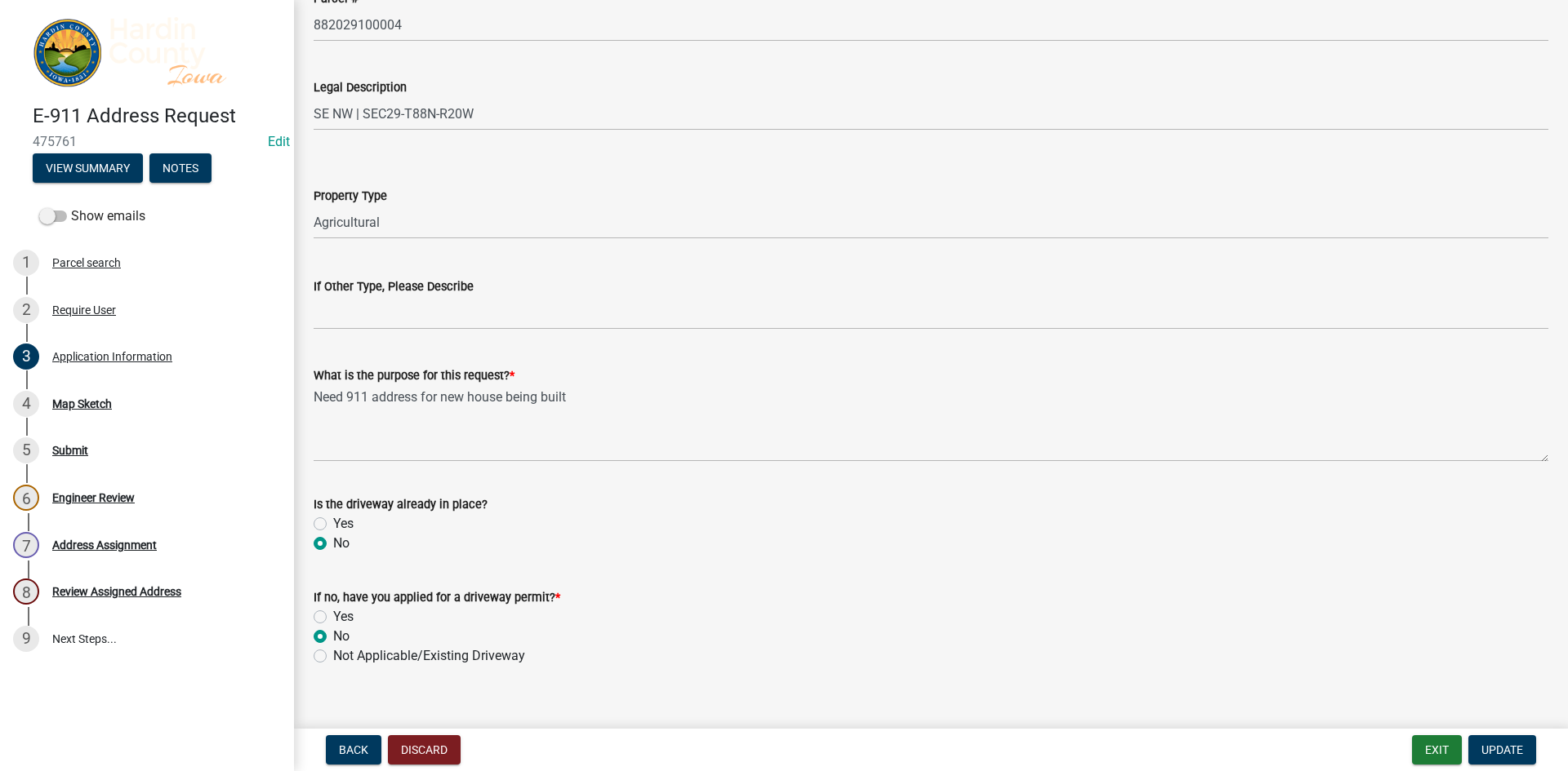
scroll to position [963, 0]
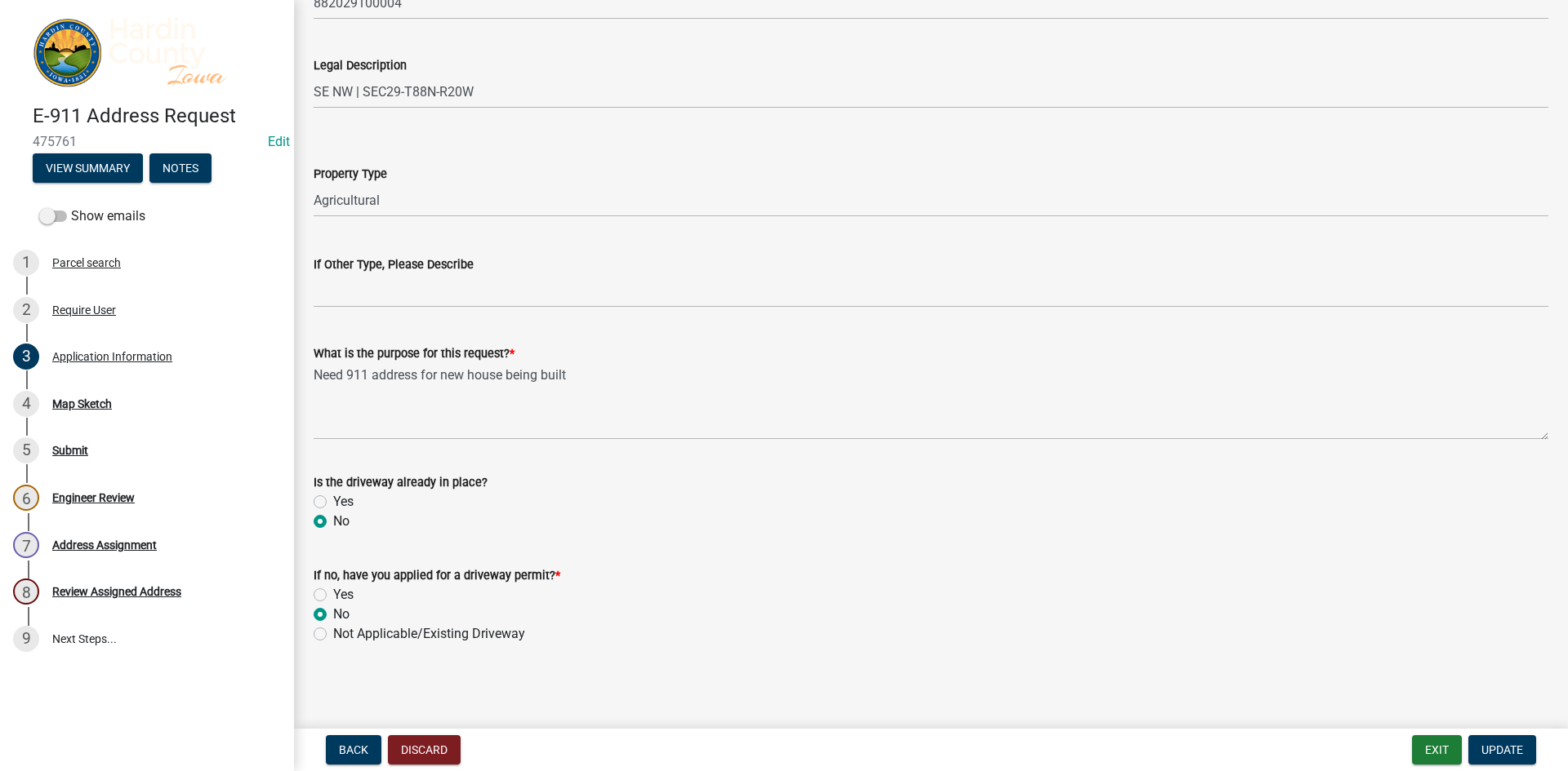
click at [339, 523] on label "No" at bounding box center [341, 522] width 17 height 20
click at [339, 523] on input "No" at bounding box center [338, 517] width 11 height 11
click at [333, 523] on label "No" at bounding box center [341, 522] width 17 height 20
click at [333, 523] on input "No" at bounding box center [338, 517] width 11 height 11
click at [333, 507] on label "Yes" at bounding box center [343, 502] width 21 height 20
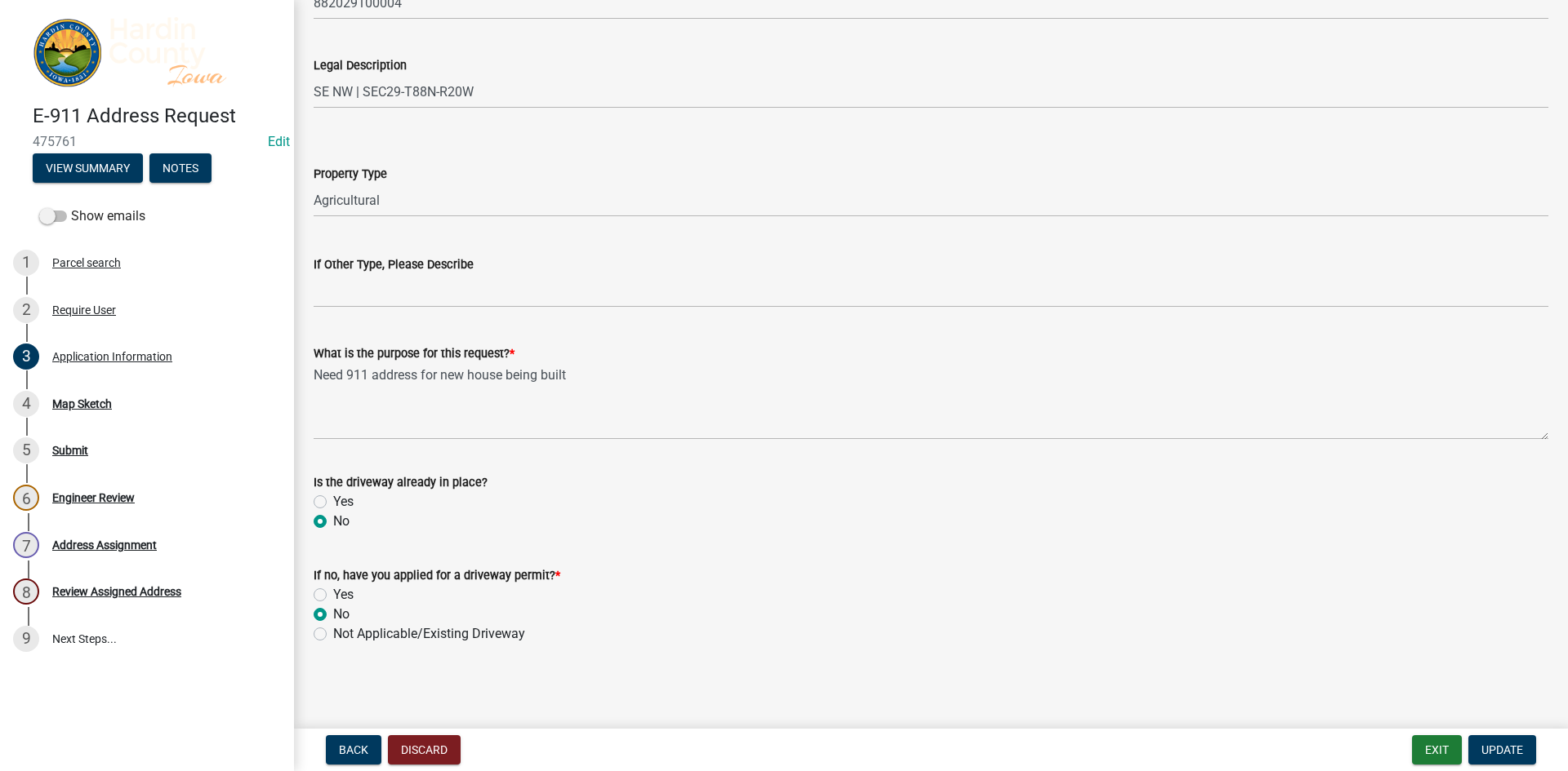
click at [333, 502] on input "Yes" at bounding box center [338, 497] width 11 height 11
radio input "true"
click at [427, 750] on button "Discard" at bounding box center [424, 750] width 72 height 29
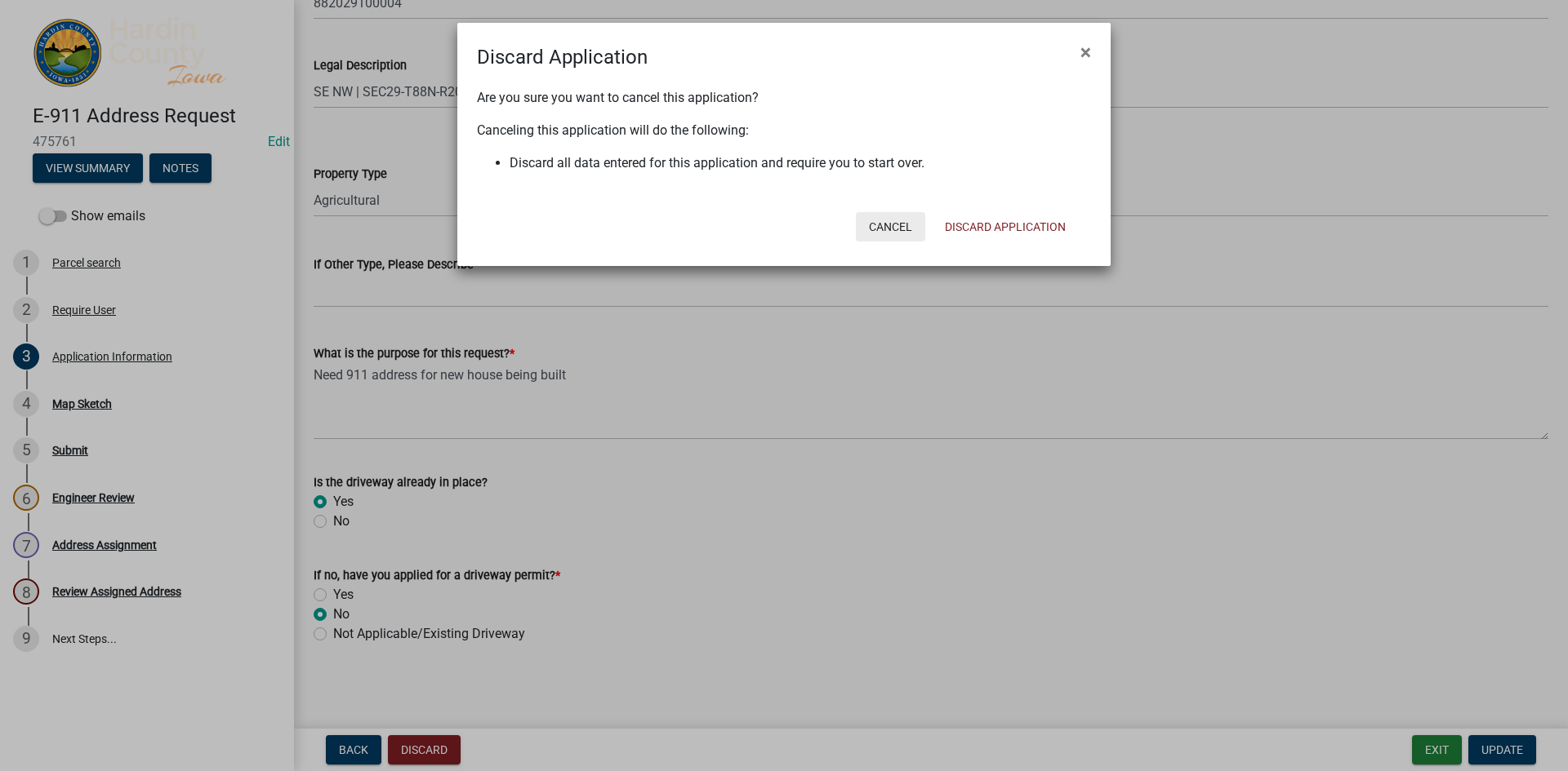
click at [909, 231] on button "Cancel" at bounding box center [890, 227] width 69 height 29
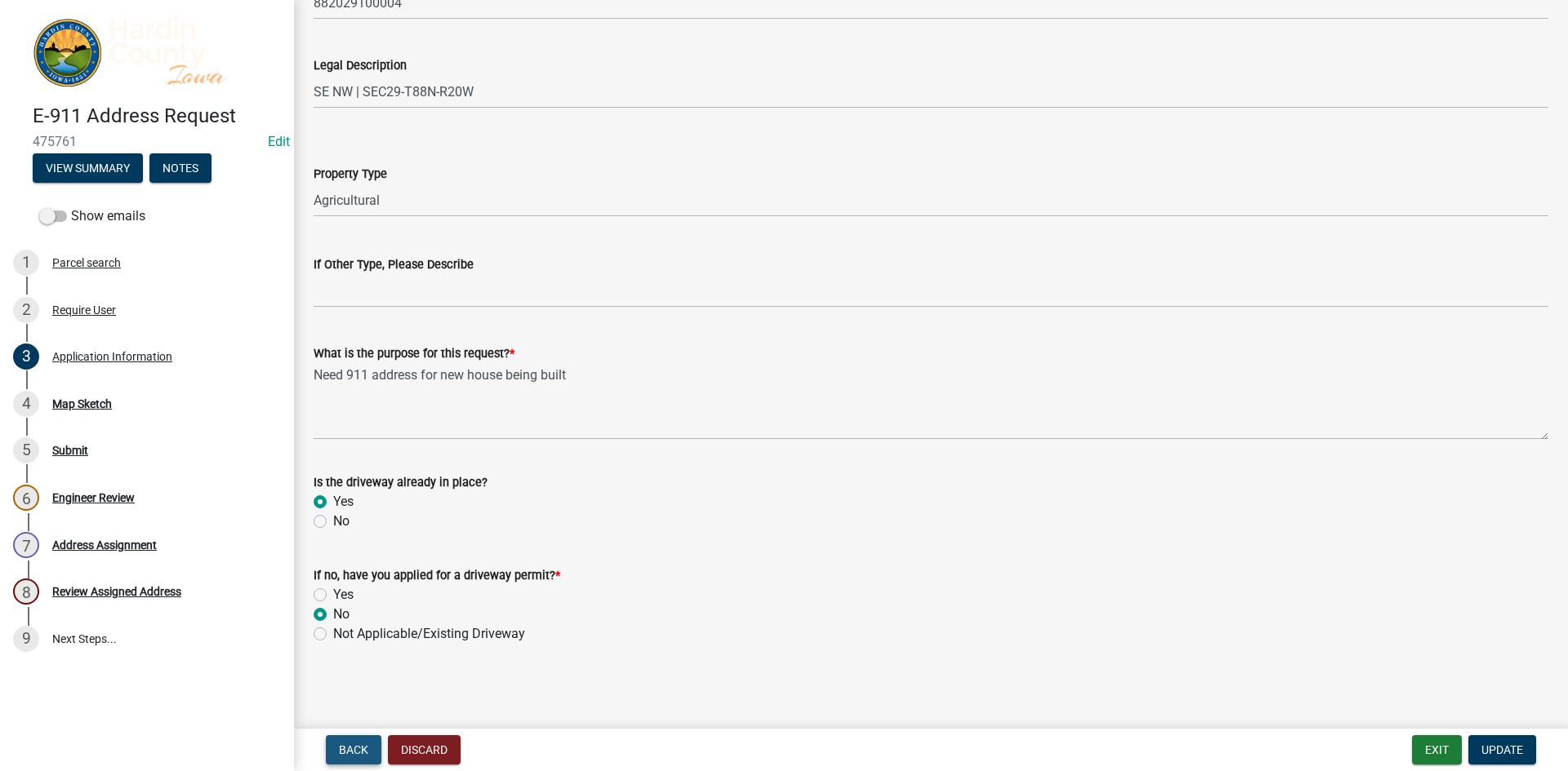
click at [348, 746] on span "Back" at bounding box center [354, 750] width 29 height 13
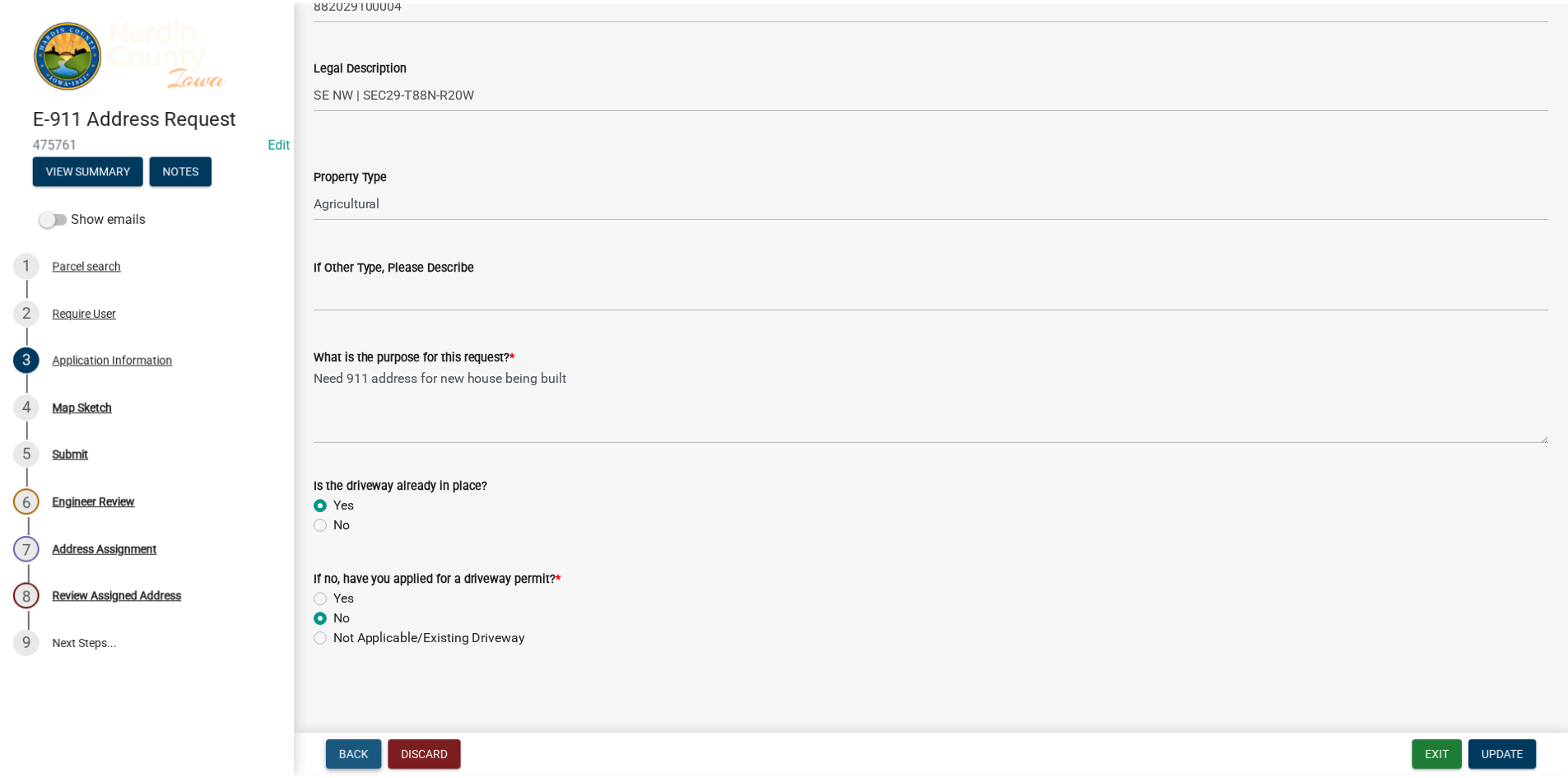
scroll to position [0, 0]
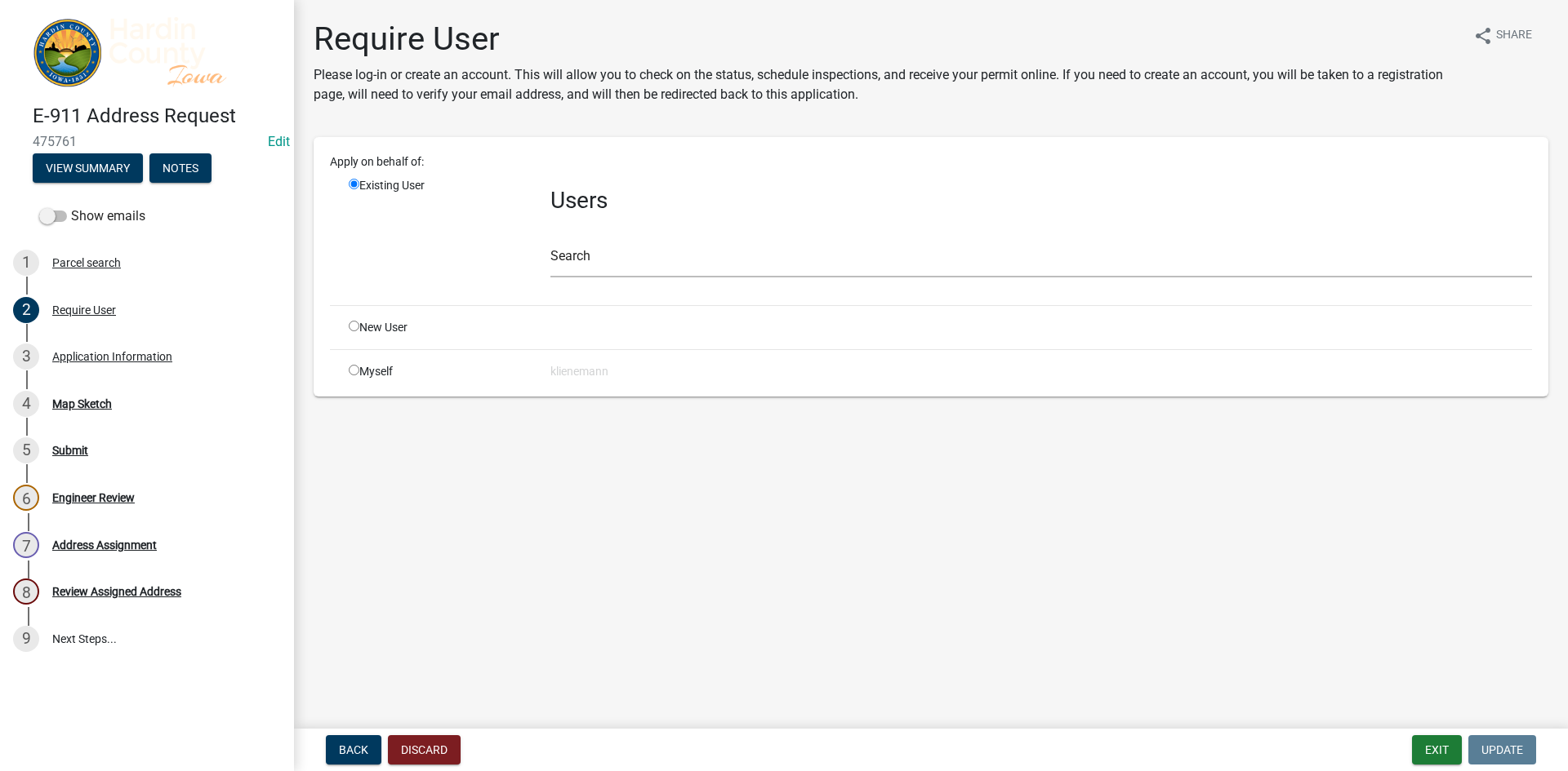
click at [364, 370] on div "Myself" at bounding box center [437, 372] width 201 height 18
click at [354, 376] on div "Myself" at bounding box center [437, 372] width 201 height 18
click at [355, 369] on input "radio" at bounding box center [354, 369] width 11 height 11
radio input "true"
radio input "false"
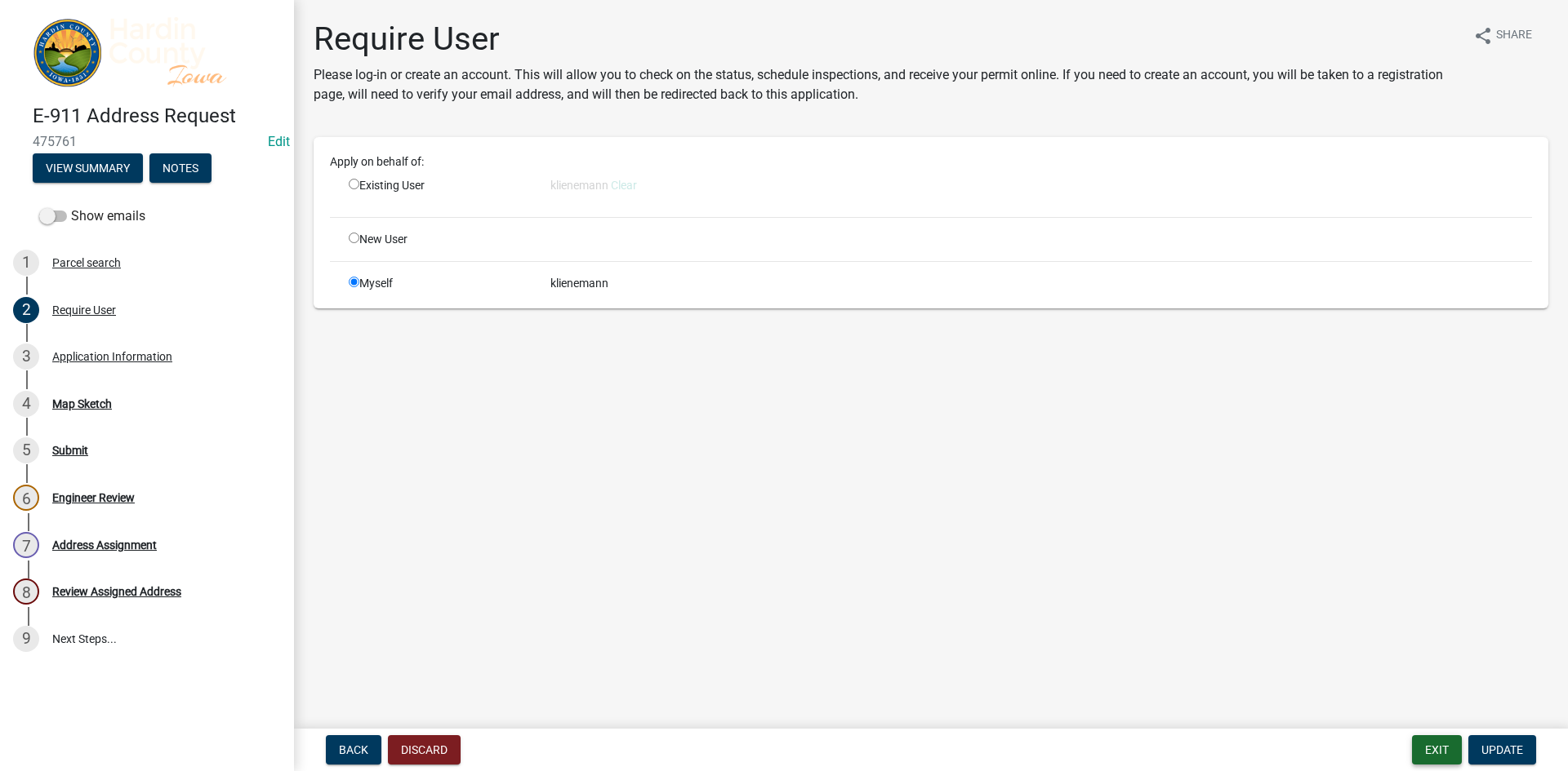
click at [1421, 760] on button "Exit" at bounding box center [1436, 750] width 50 height 29
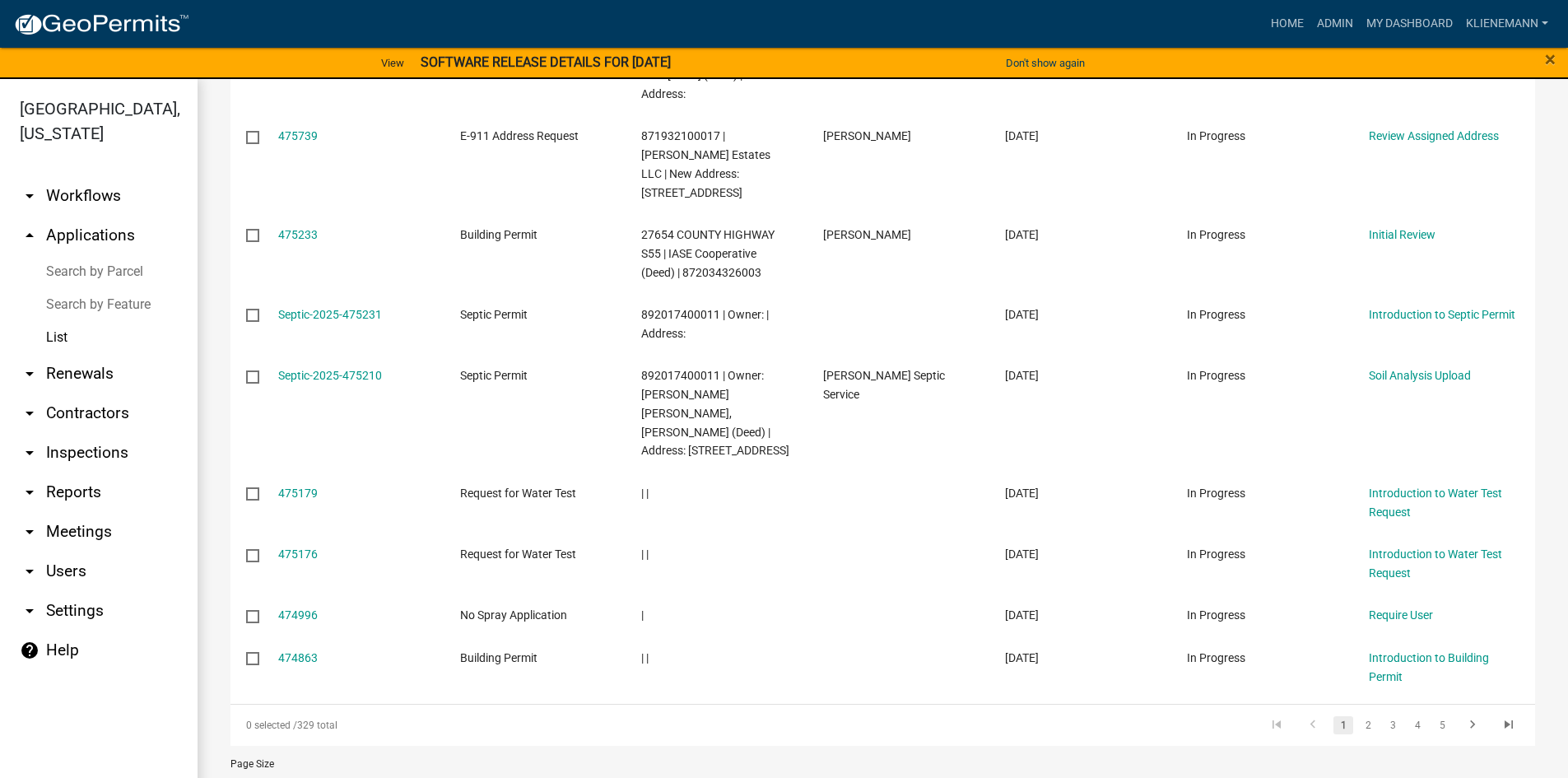
scroll to position [432, 0]
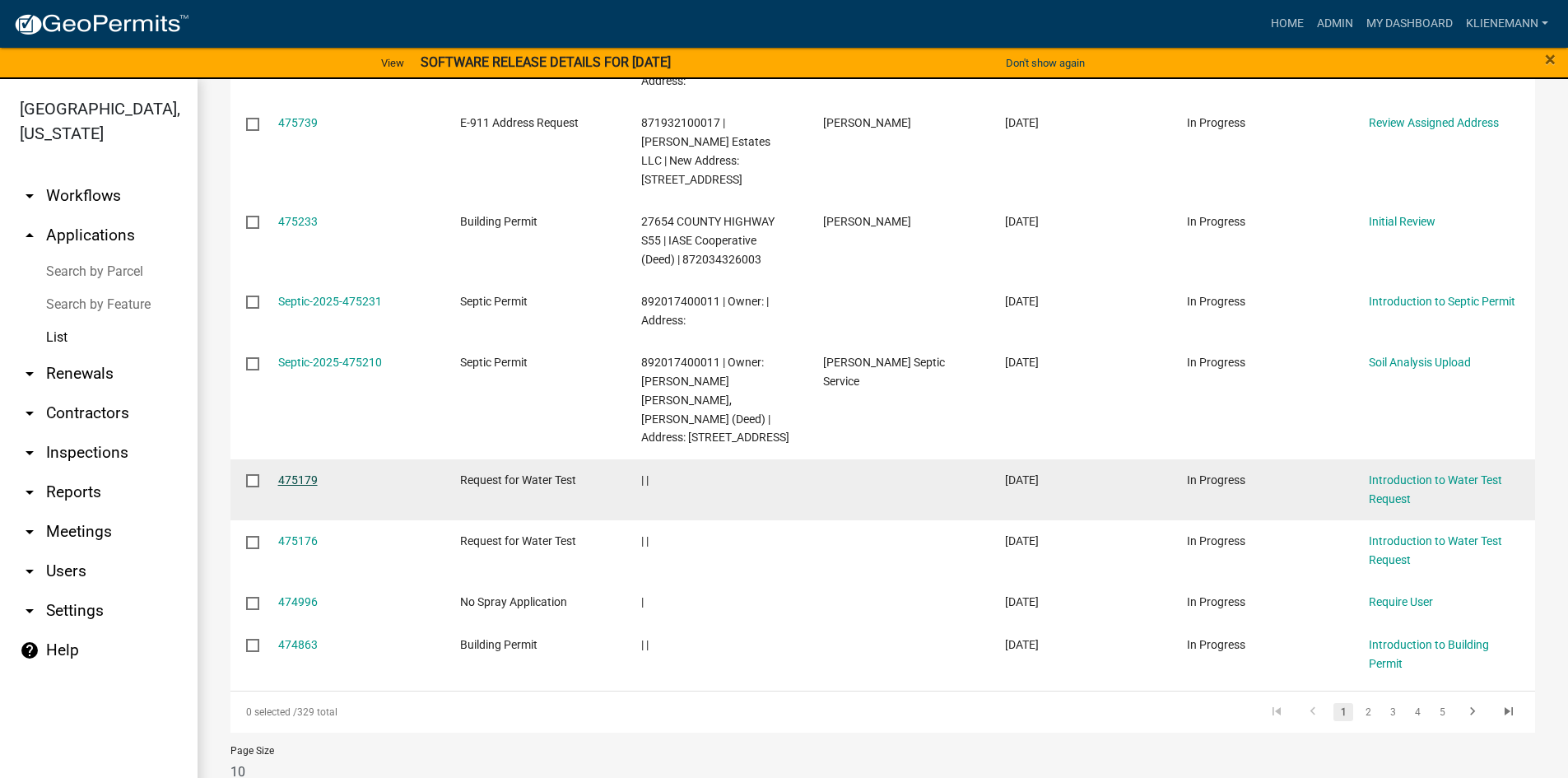
click at [305, 473] on link "475179" at bounding box center [298, 479] width 39 height 13
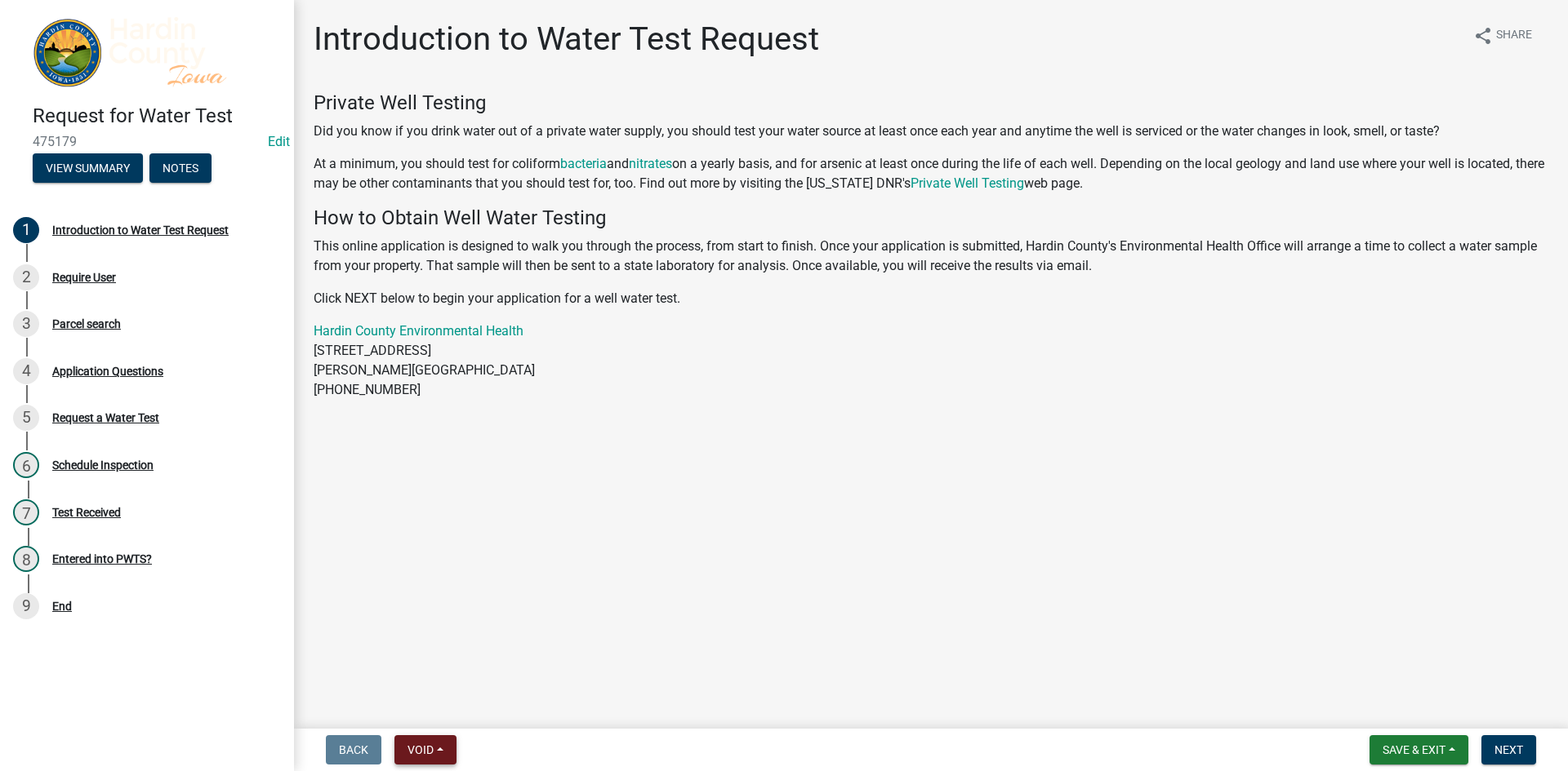
click at [422, 763] on button "Void" at bounding box center [424, 750] width 62 height 29
click at [459, 707] on button "Void" at bounding box center [459, 707] width 131 height 39
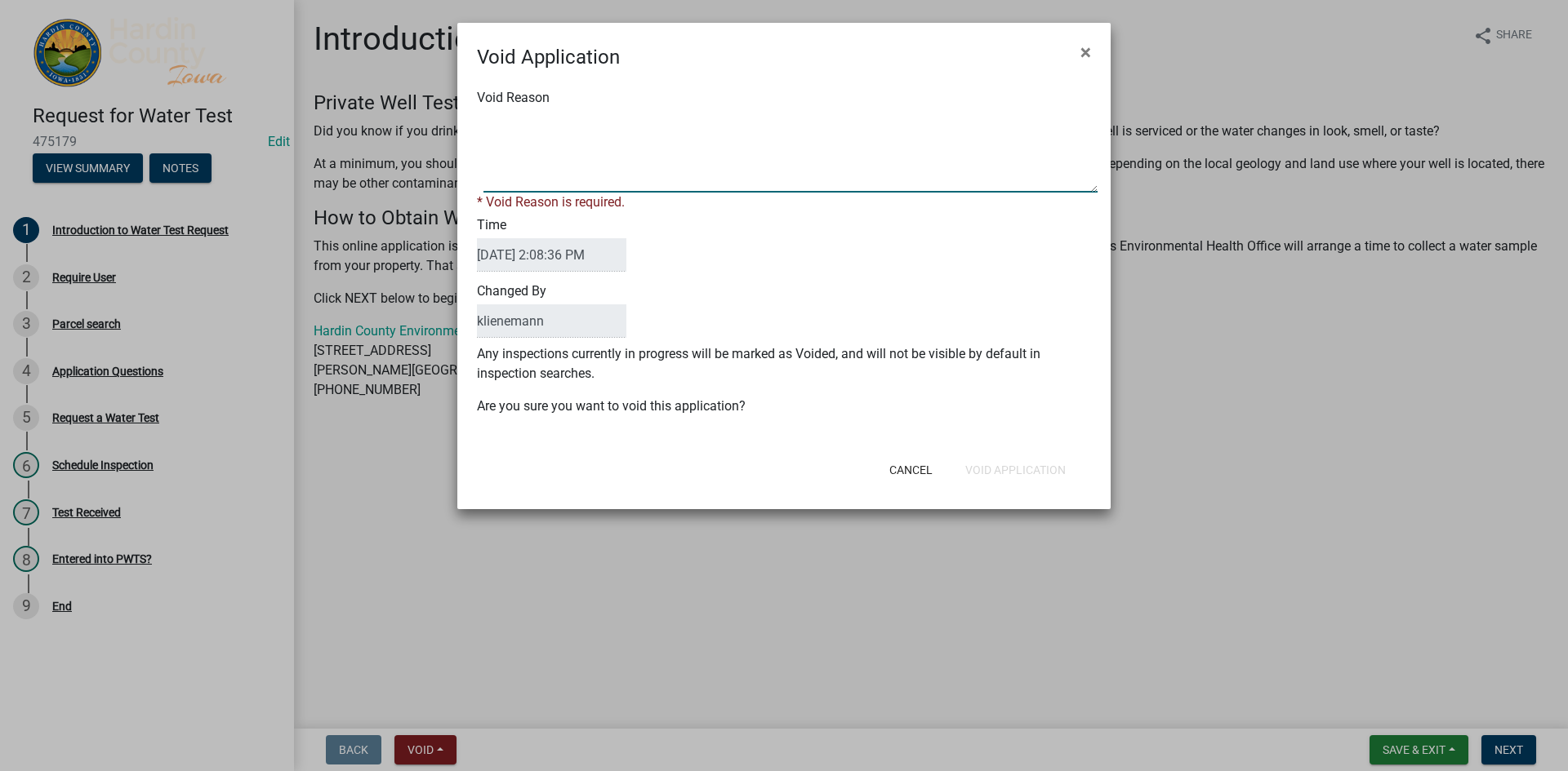
click at [656, 156] on textarea "Void Reason" at bounding box center [790, 152] width 614 height 82
type textarea "Duplicate"
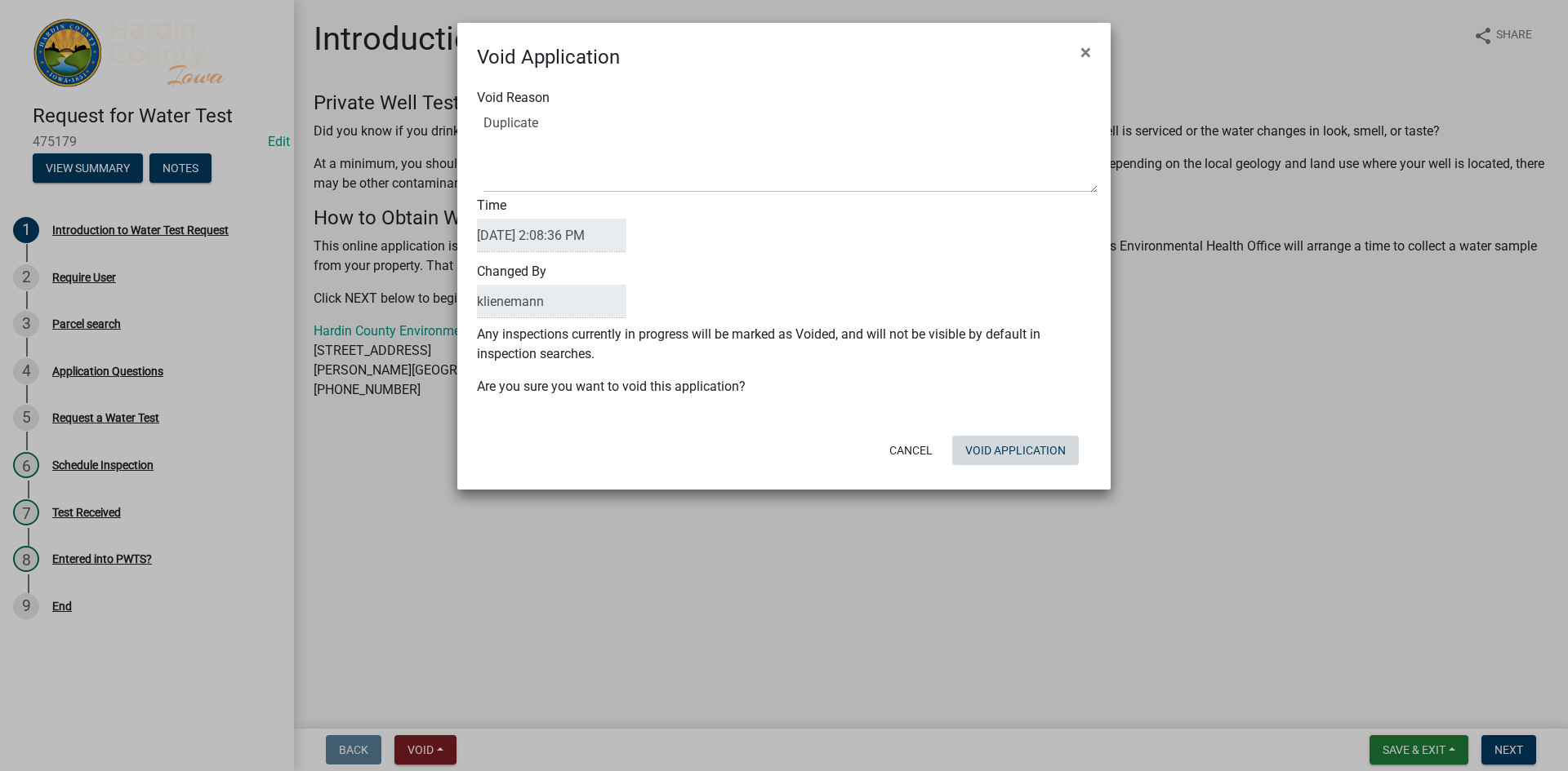
click at [1047, 469] on div "Cancel Void Application" at bounding box center [891, 450] width 403 height 42
click at [1044, 444] on button "Void Application" at bounding box center [1015, 450] width 126 height 29
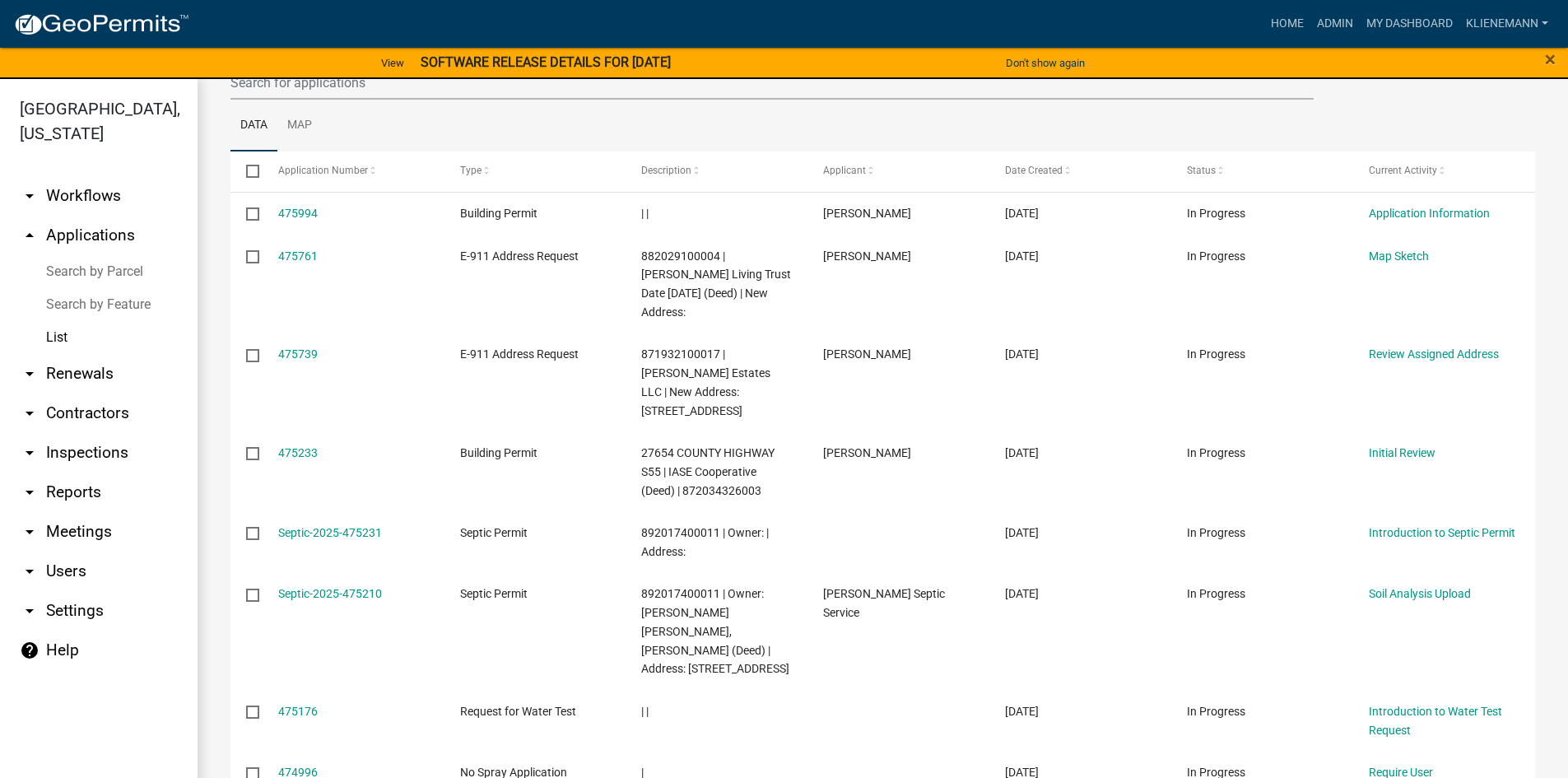
scroll to position [165, 0]
